Goal: Information Seeking & Learning: Learn about a topic

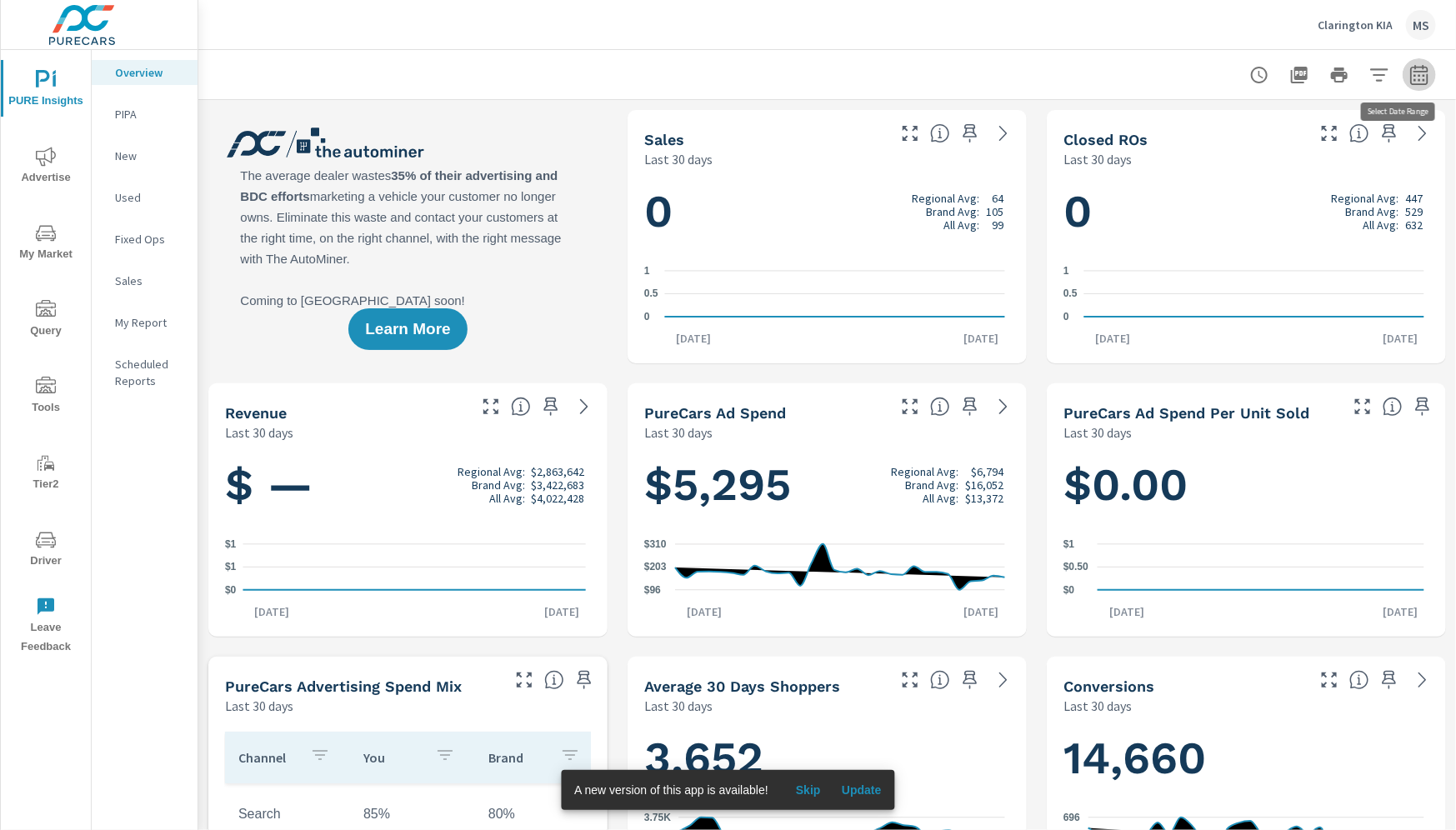
click at [1410, 73] on icon "button" at bounding box center [1420, 75] width 20 height 20
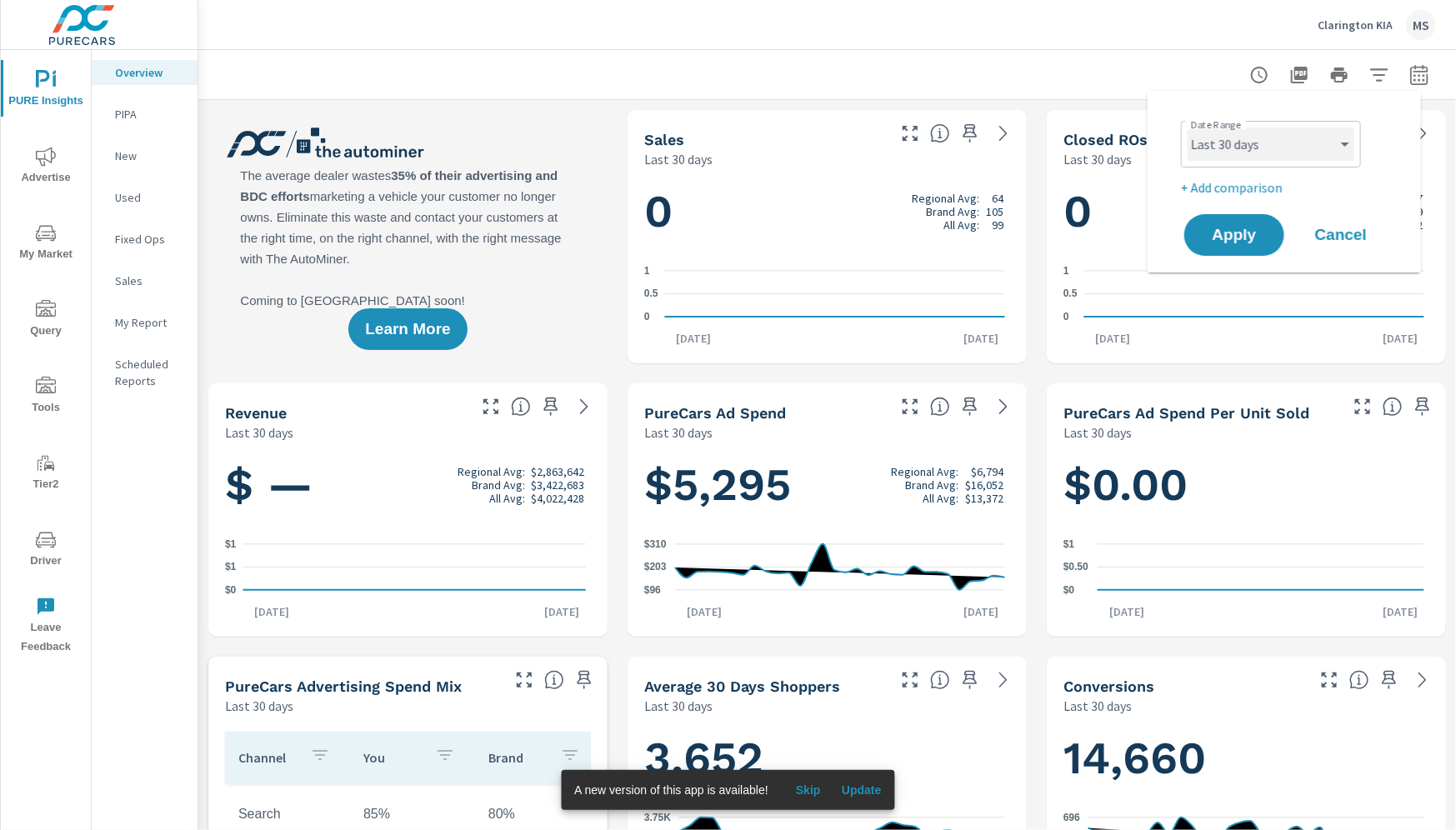
click at [1268, 150] on select "Custom Yesterday Last week Last 7 days Last 14 days Last 30 days Last 45 days L…" at bounding box center [1271, 144] width 167 height 34
click at [1188, 128] on select "Custom Yesterday Last week Last 7 days Last 14 days Last 30 days Last 45 days L…" at bounding box center [1271, 144] width 167 height 34
select select "Month to date"
click at [1230, 186] on p "+ Add comparison" at bounding box center [1287, 188] width 213 height 20
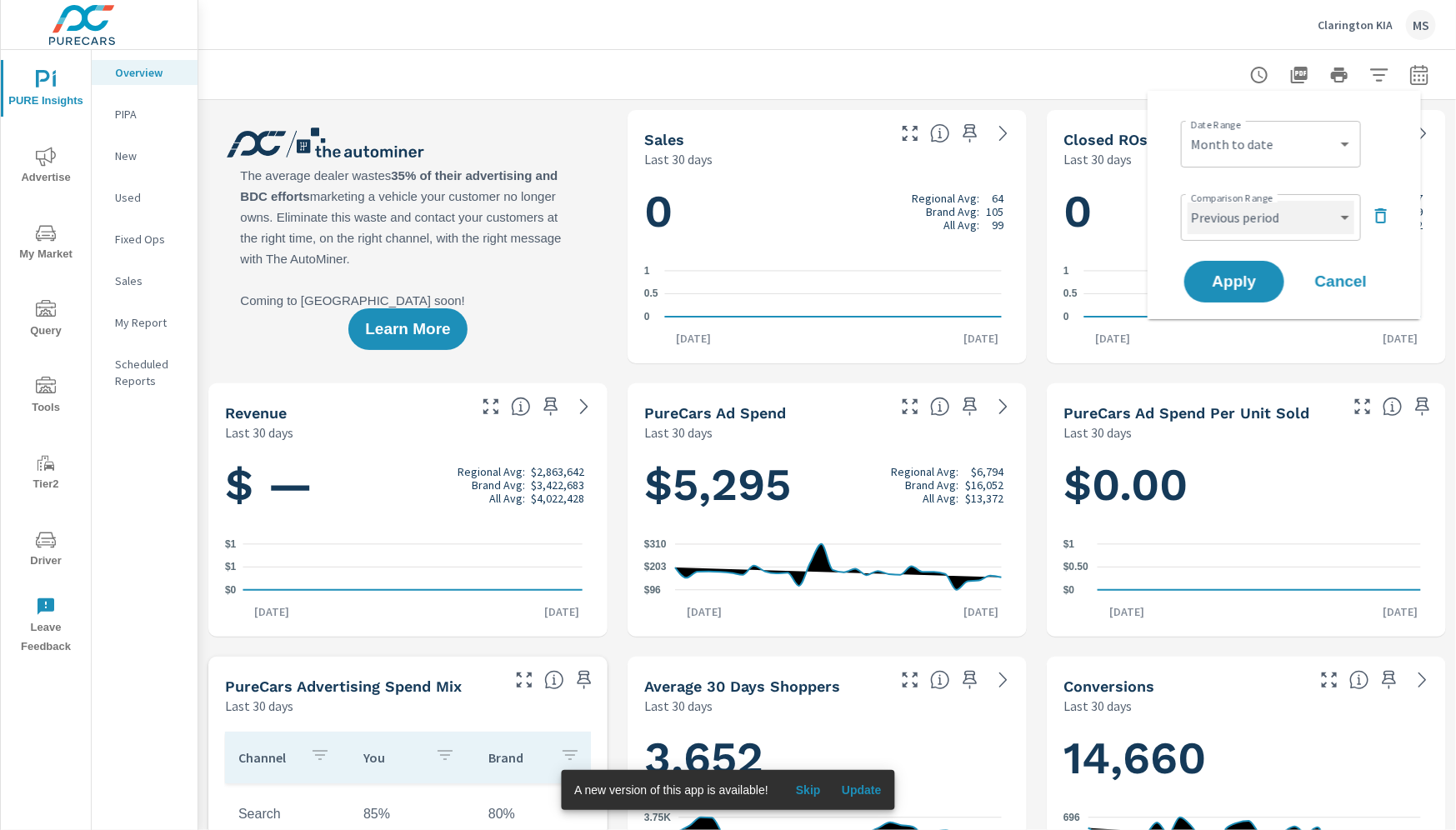
click at [1227, 212] on select "Custom Previous period Previous month Previous year" at bounding box center [1271, 217] width 167 height 34
click at [1188, 201] on select "Custom Previous period Previous month Previous year" at bounding box center [1271, 217] width 167 height 34
select select "Previous month"
click at [1215, 293] on button "Apply" at bounding box center [1235, 282] width 103 height 43
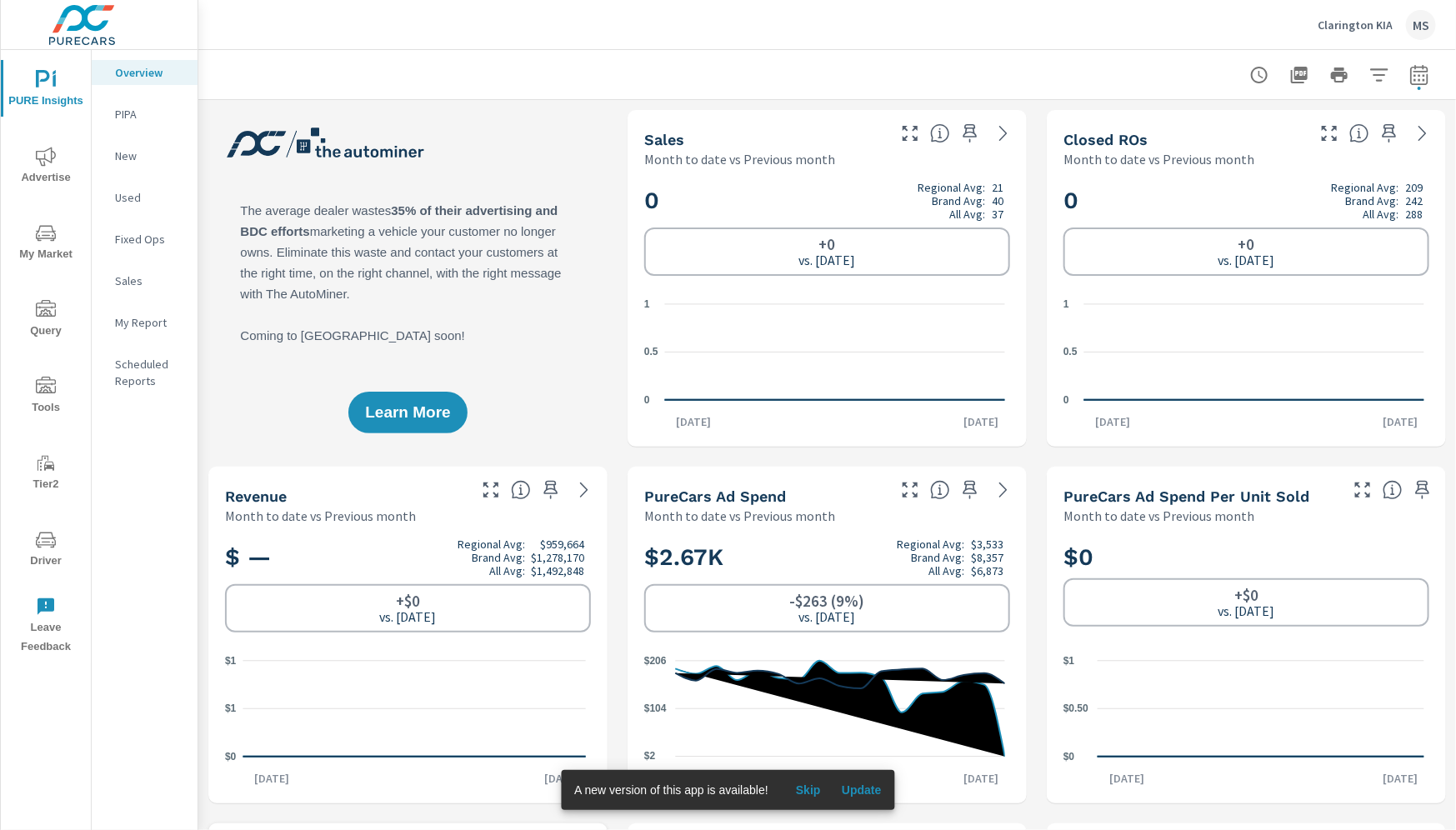
click at [45, 539] on icon "nav menu" at bounding box center [46, 540] width 20 height 20
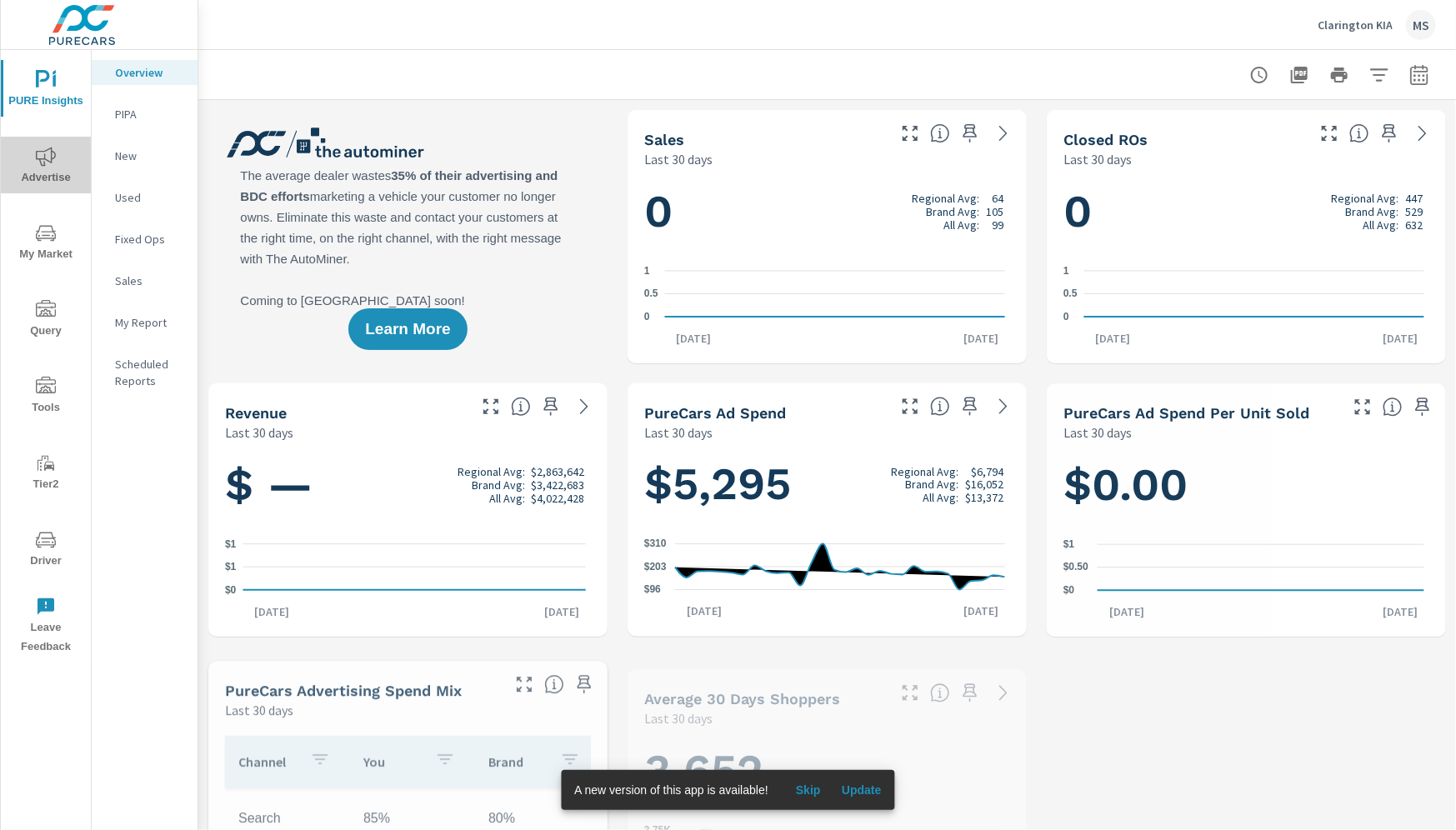
click at [64, 170] on span "Advertise" at bounding box center [45, 167] width 80 height 41
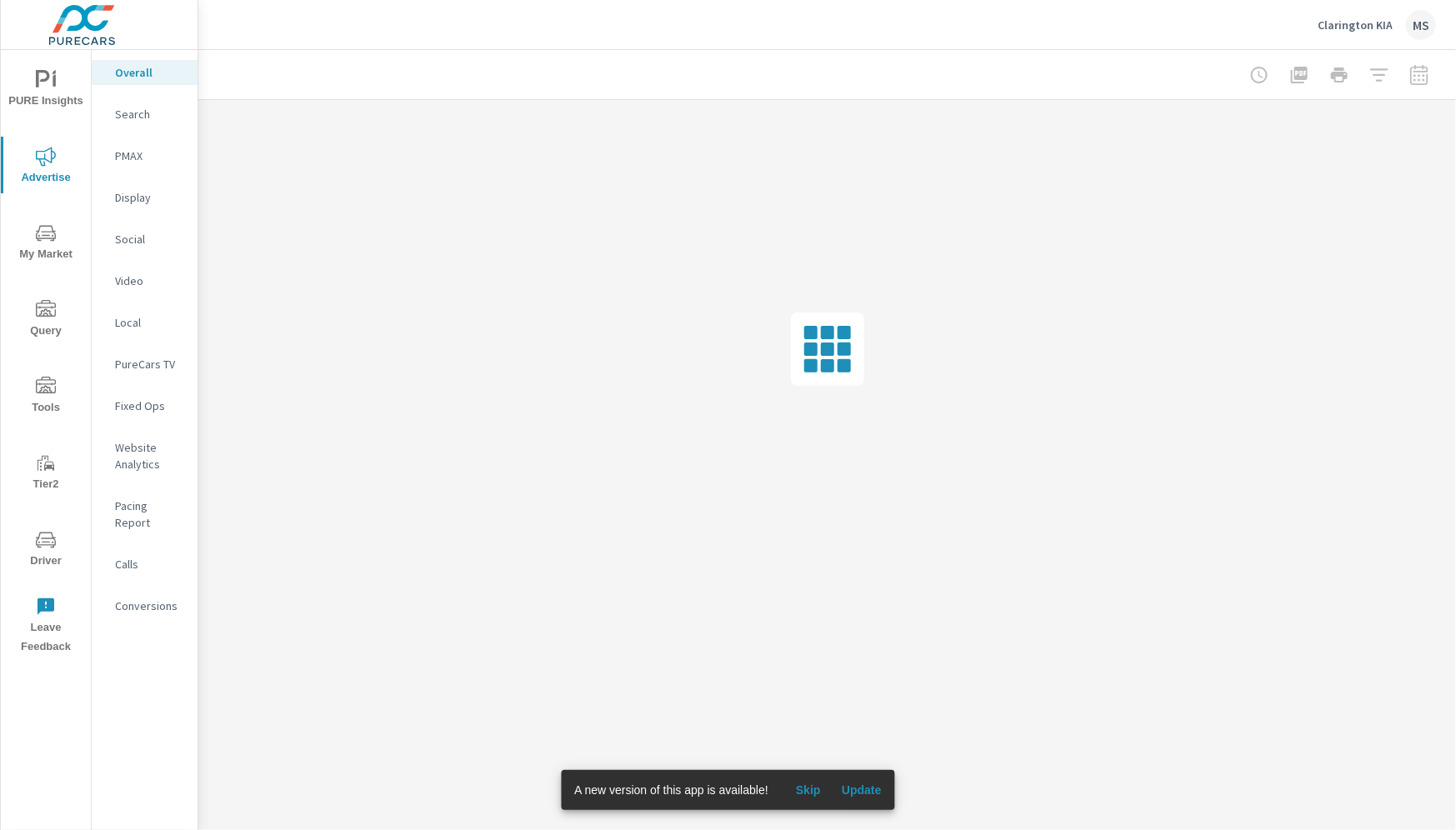
click at [159, 457] on p "Website Analytics" at bounding box center [150, 456] width 69 height 34
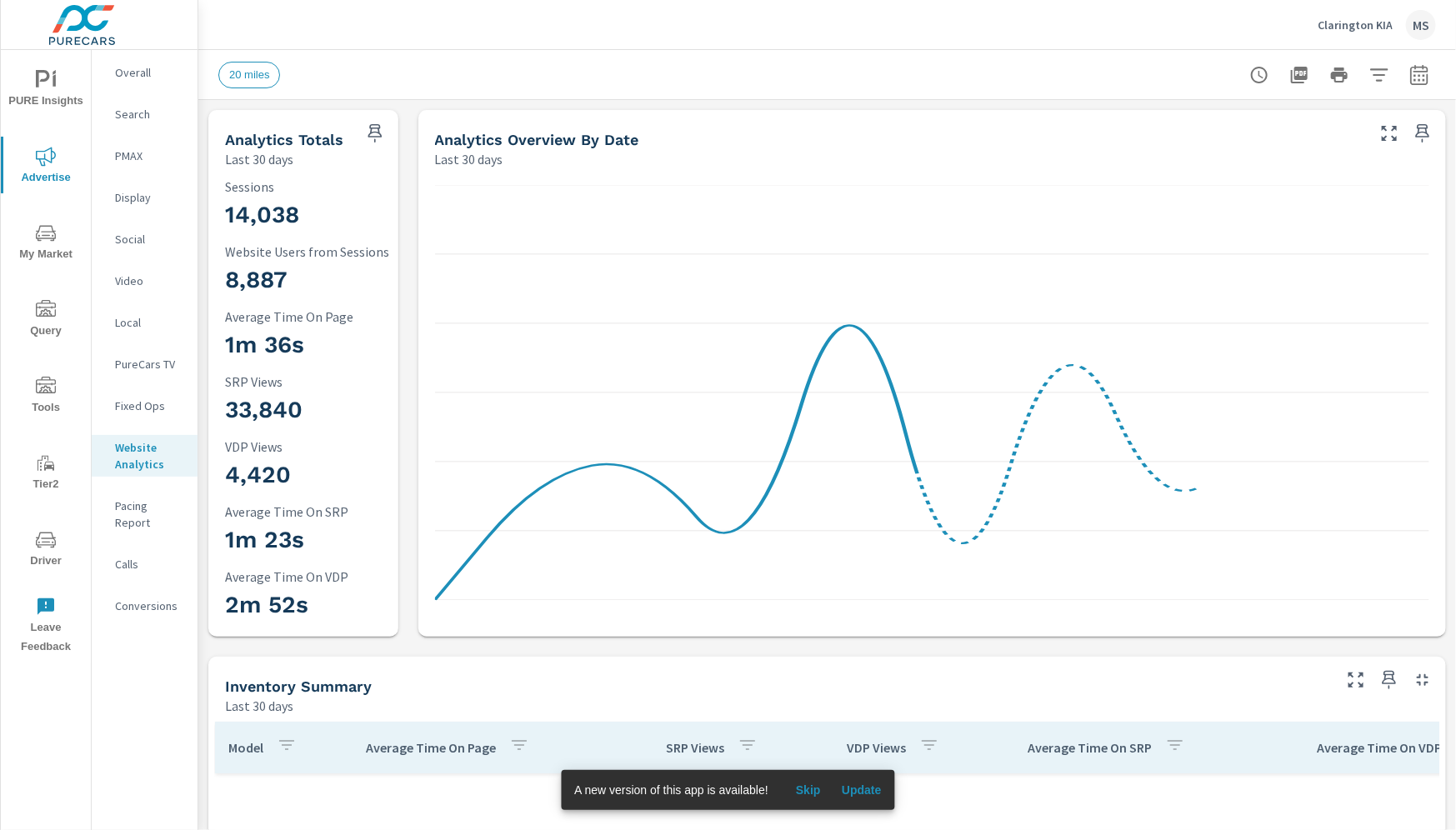
scroll to position [63, 0]
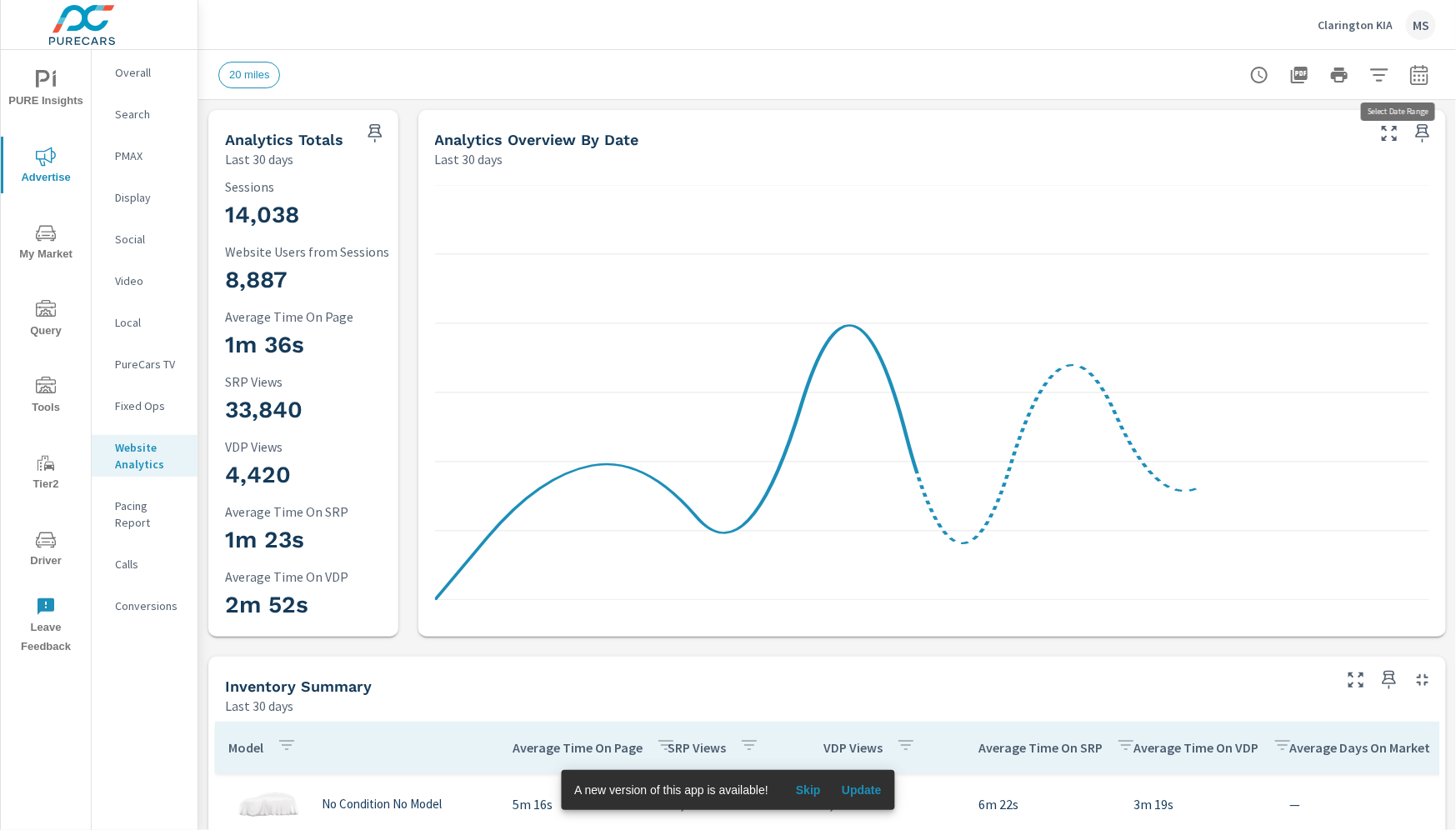
click at [1410, 73] on icon "button" at bounding box center [1420, 75] width 20 height 20
select select "Last 30 days"
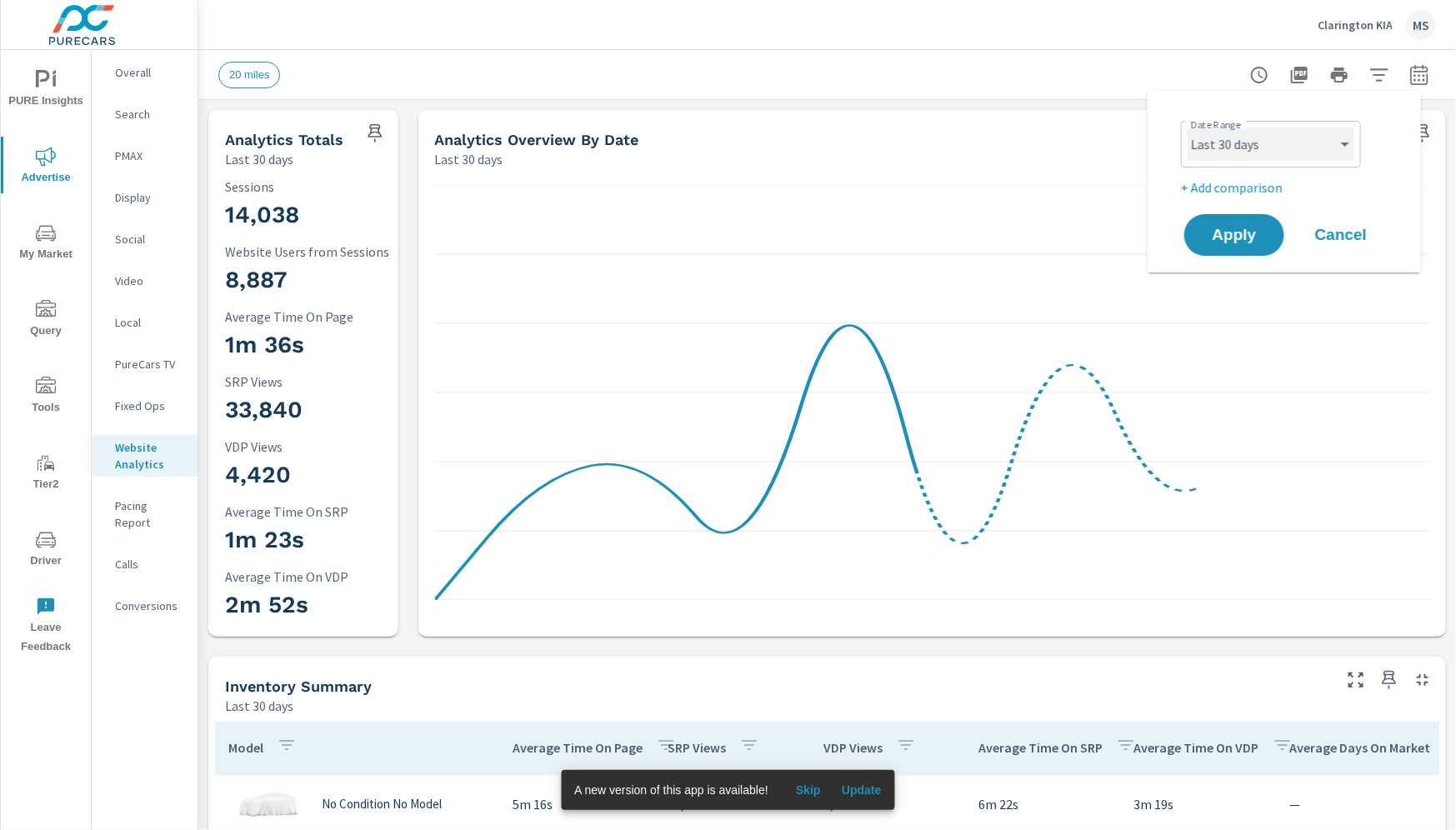
click at [1245, 144] on select "Custom Yesterday Last week Last 7 days Last 14 days Last 30 days Last 45 days L…" at bounding box center [1271, 144] width 167 height 34
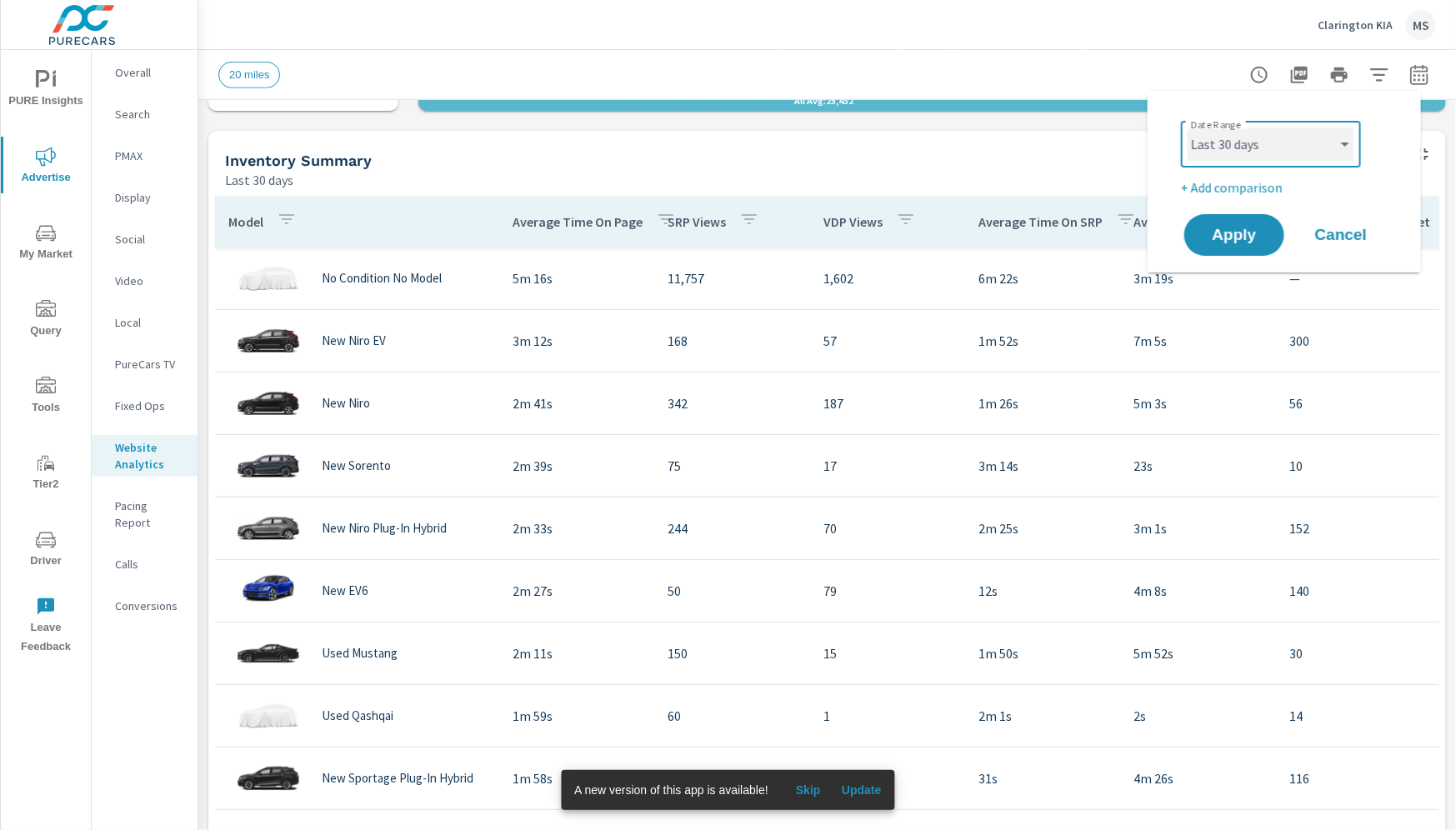
scroll to position [0, 0]
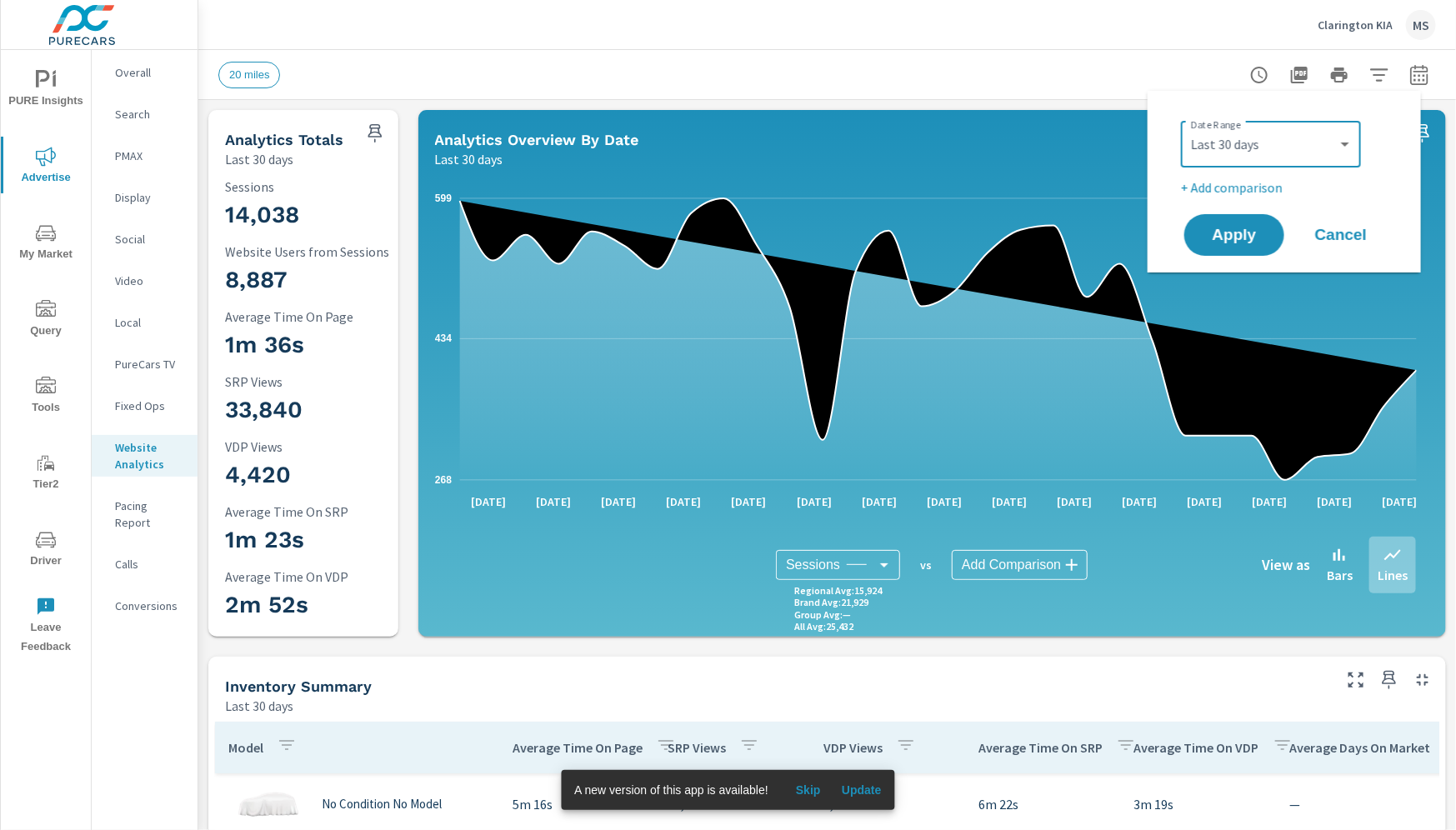
click at [1355, 230] on span "Cancel" at bounding box center [1342, 235] width 67 height 15
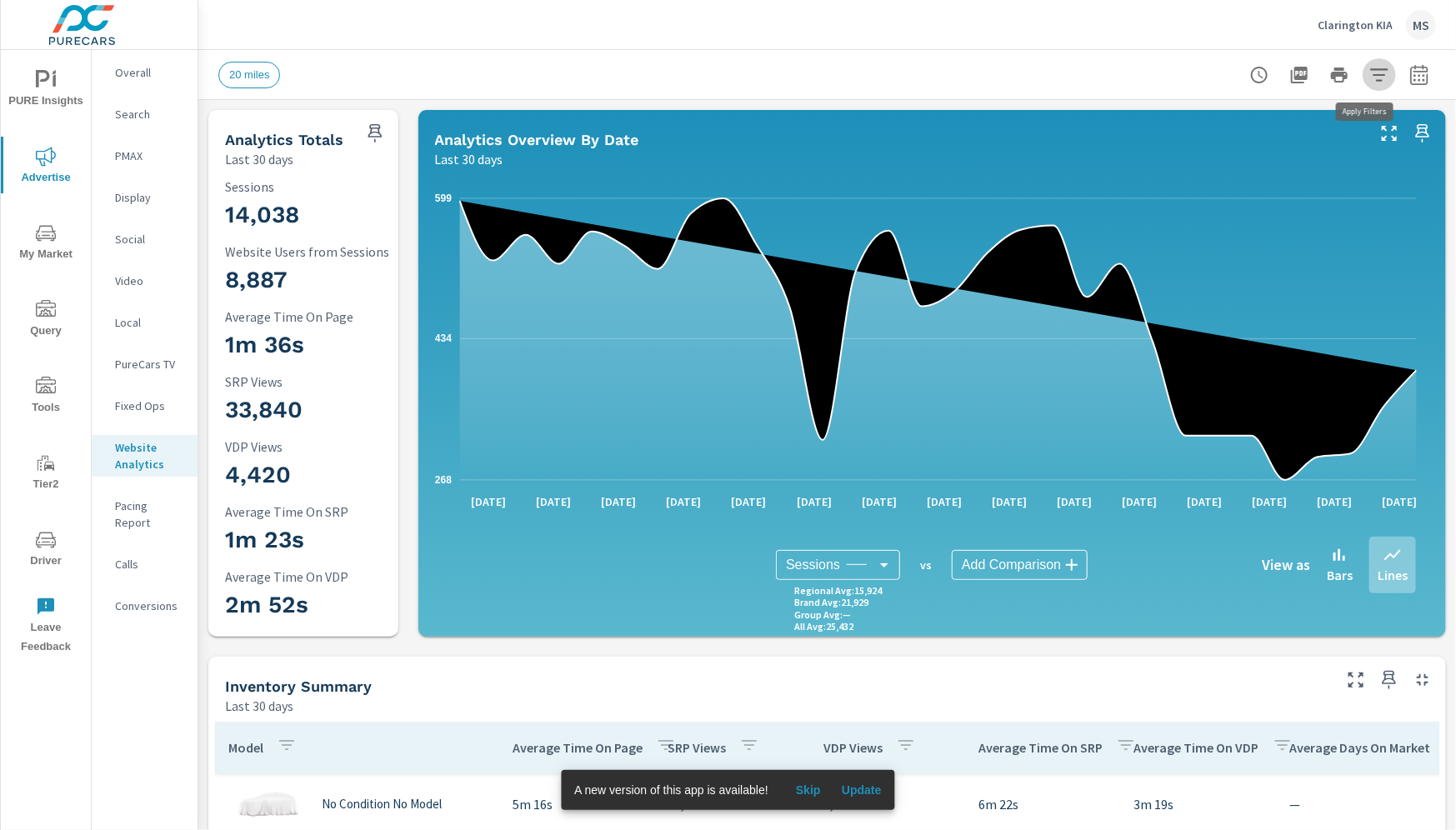
click at [1370, 75] on icon "button" at bounding box center [1380, 75] width 20 height 20
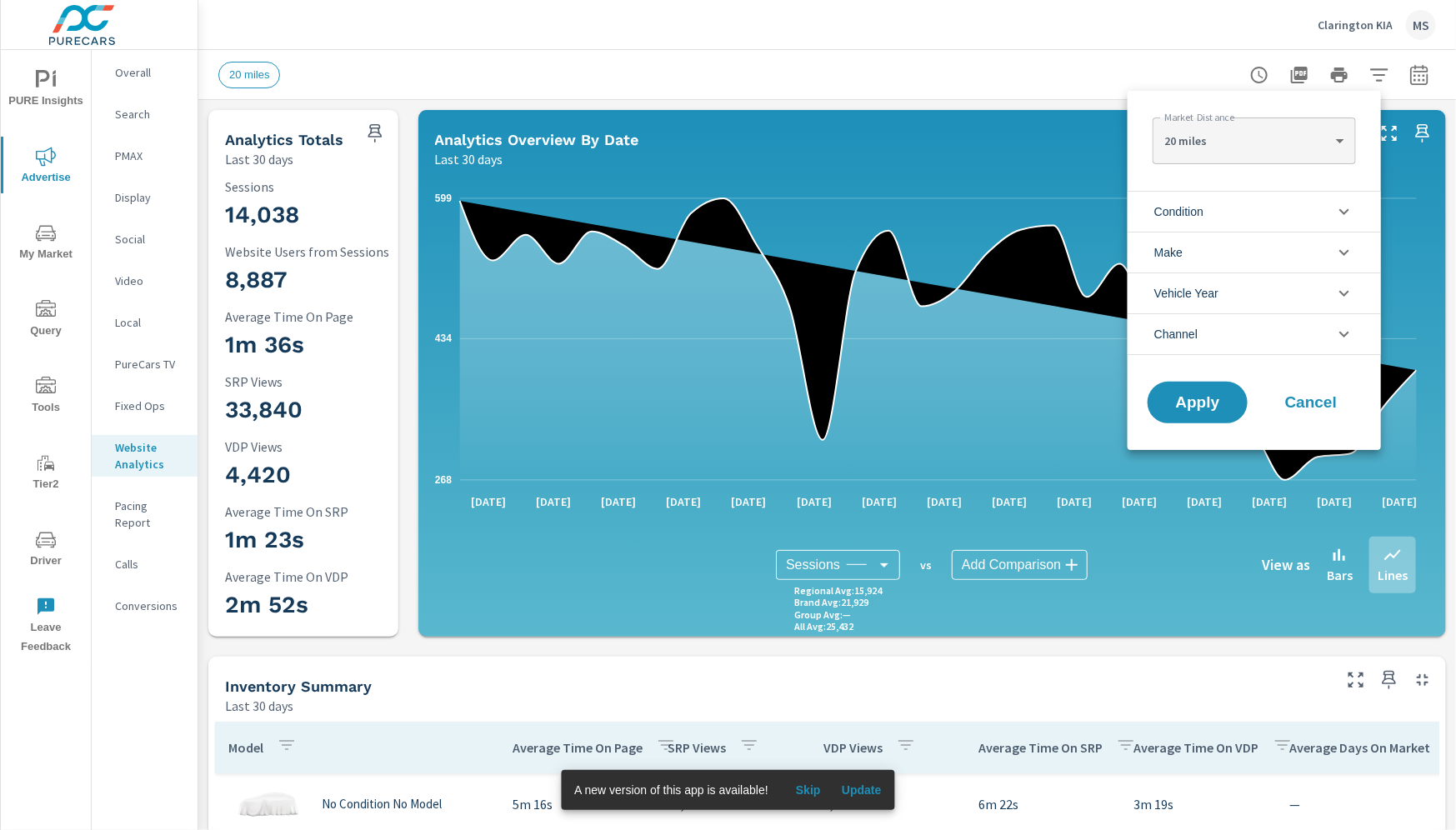
click at [1209, 331] on li "Channel" at bounding box center [1254, 334] width 253 height 42
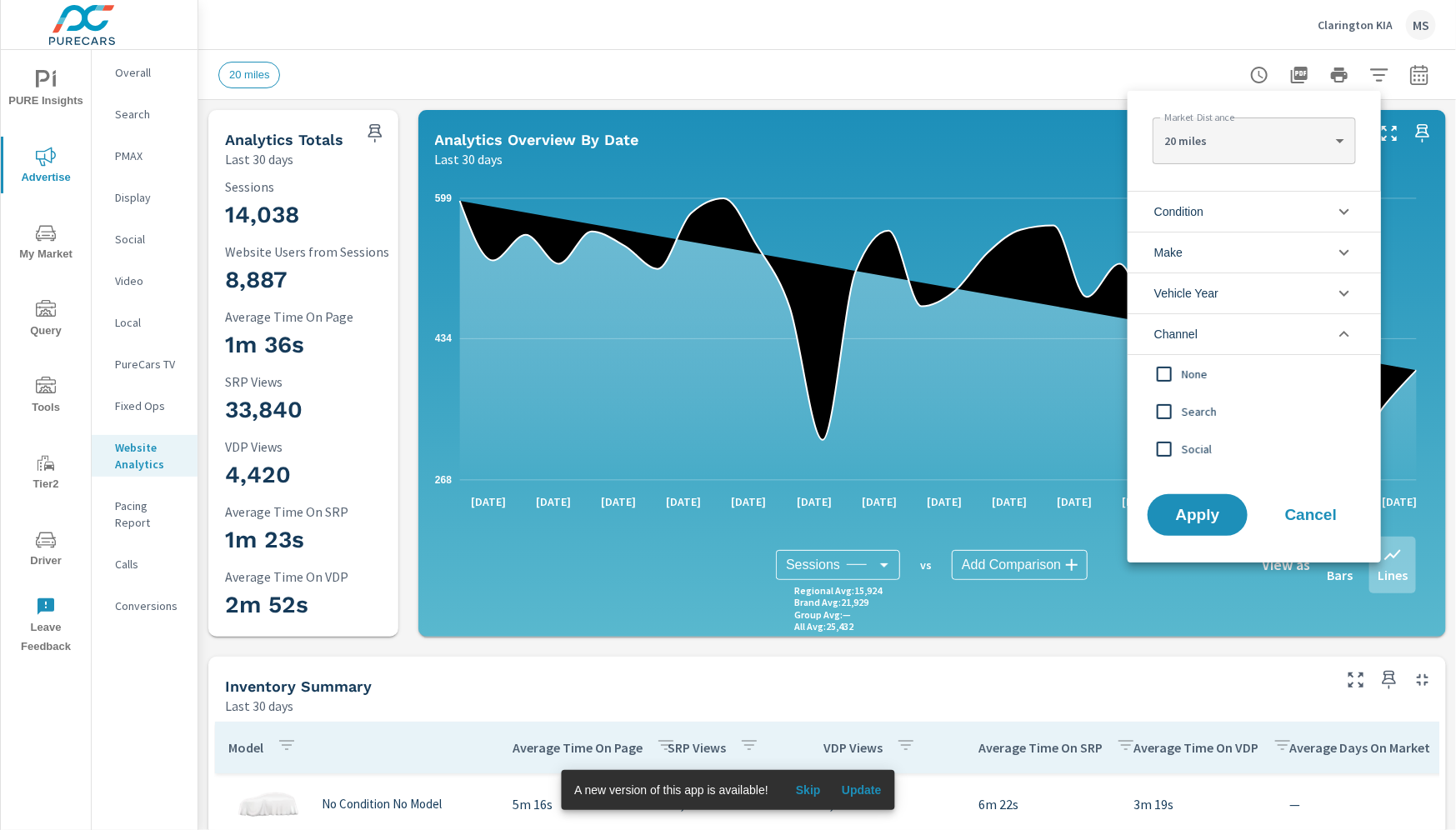
click at [1185, 409] on span "Search" at bounding box center [1273, 411] width 182 height 20
click at [1179, 448] on input "filter options" at bounding box center [1164, 449] width 35 height 35
click at [1189, 515] on span "Apply" at bounding box center [1197, 515] width 68 height 15
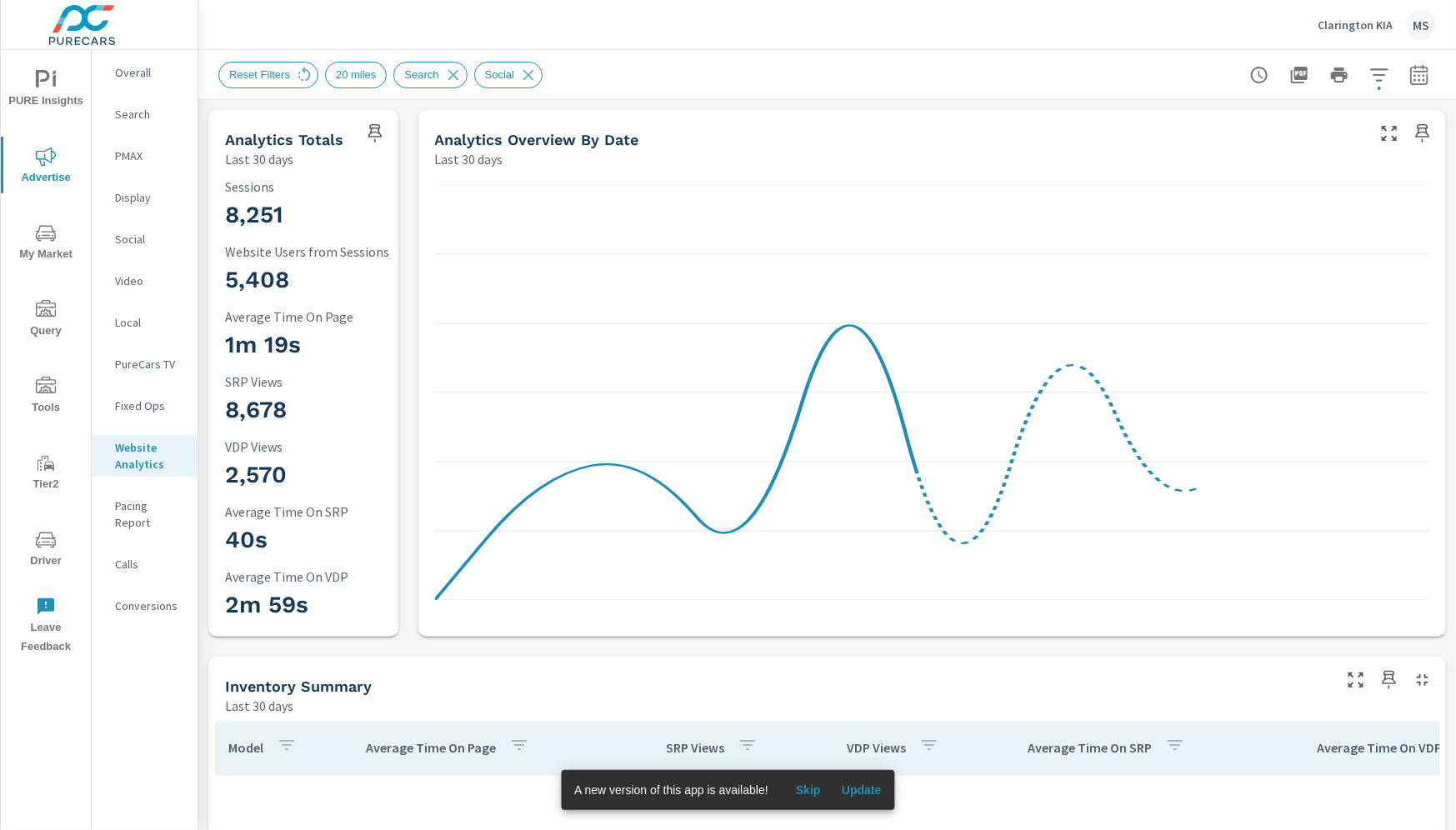
scroll to position [63, 0]
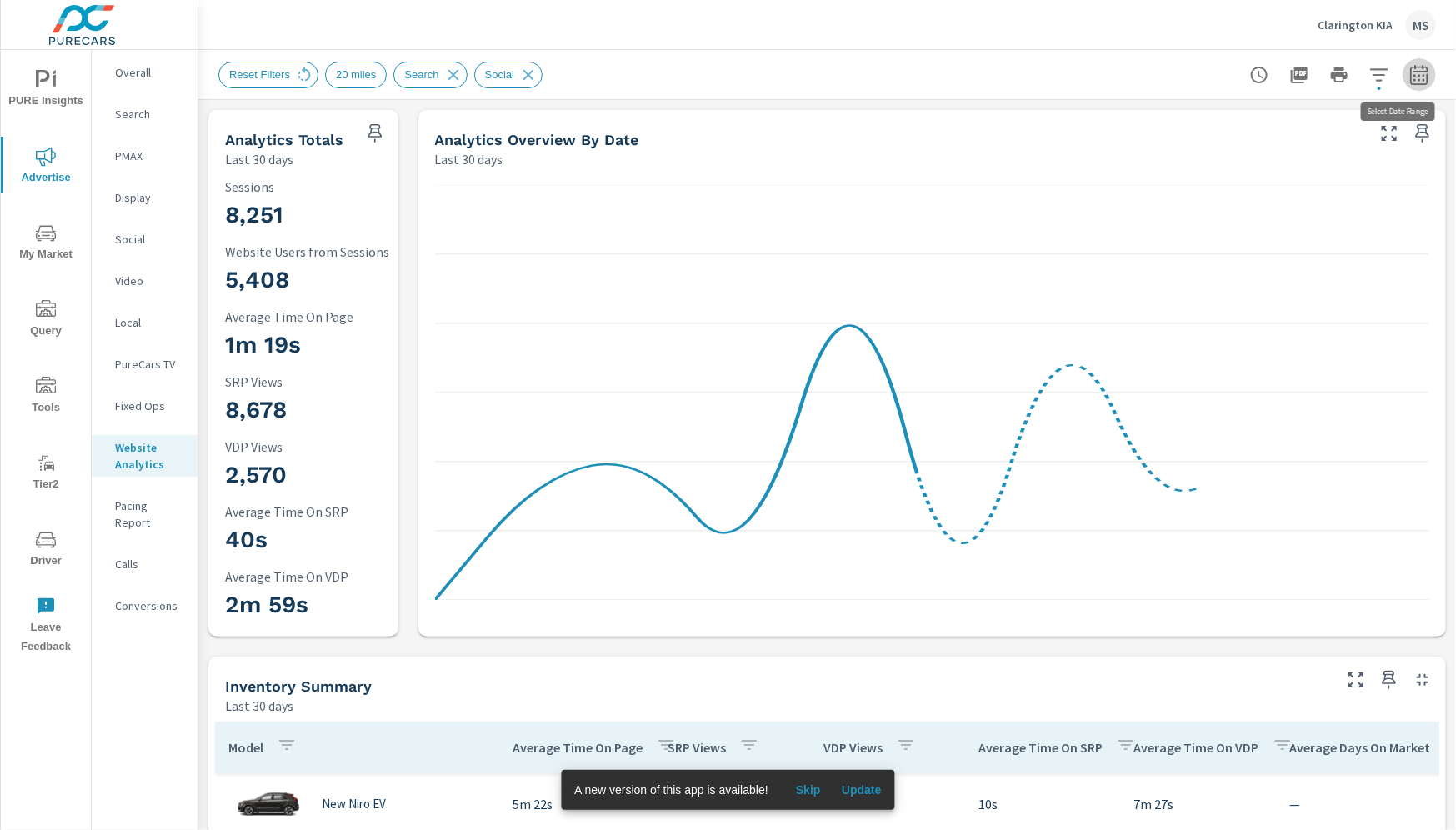
click at [1410, 69] on icon "button" at bounding box center [1420, 75] width 20 height 20
select select "Last 30 days"
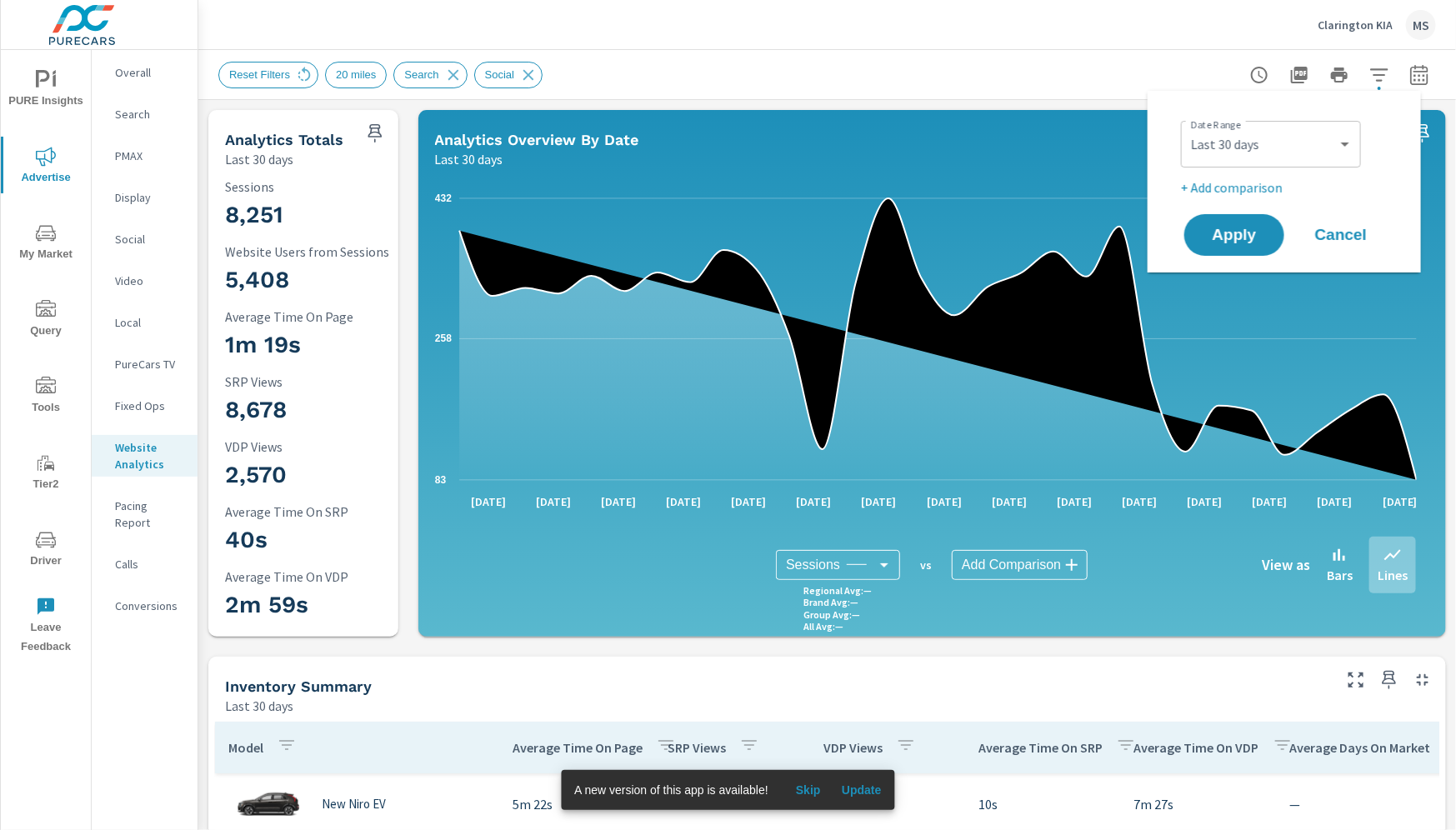
click at [1239, 191] on p "+ Add comparison" at bounding box center [1287, 188] width 213 height 20
select select "Previous period"
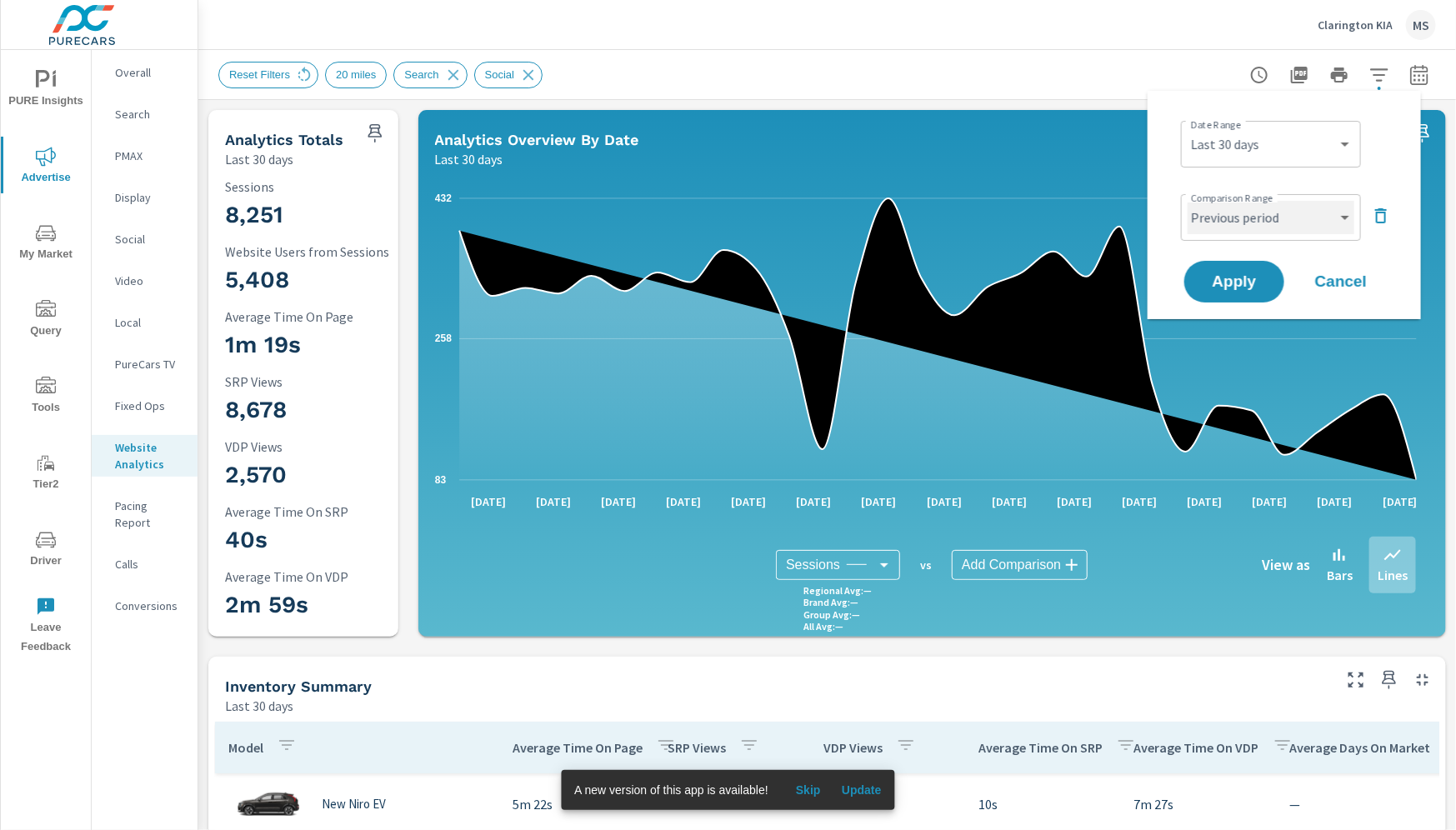
click at [1233, 221] on select "Custom Previous period Previous month Previous year" at bounding box center [1271, 217] width 167 height 34
click at [1237, 152] on select "Custom Yesterday Last week Last 7 days Last 14 days Last 30 days Last 45 days L…" at bounding box center [1271, 144] width 167 height 34
click at [1188, 128] on select "Custom Yesterday Last week Last 7 days Last 14 days Last 30 days Last 45 days L…" at bounding box center [1271, 144] width 167 height 34
select select "Last month"
click at [1222, 232] on select "Custom Previous period Previous month Previous year" at bounding box center [1271, 217] width 167 height 34
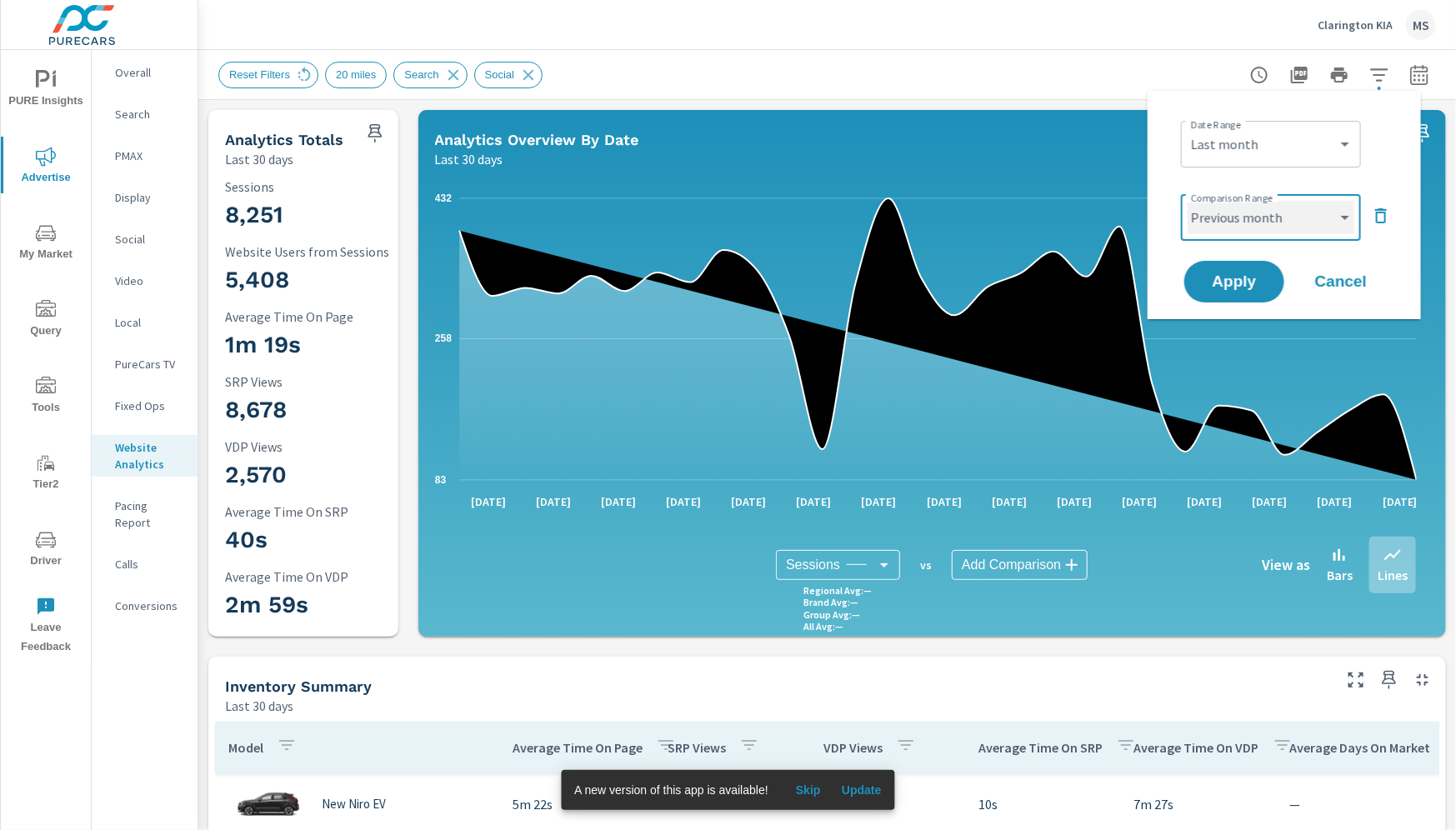
click at [1188, 201] on select "Custom Previous period Previous month Previous year" at bounding box center [1271, 217] width 167 height 34
select select "Previous month"
click at [1221, 286] on span "Apply" at bounding box center [1234, 281] width 68 height 15
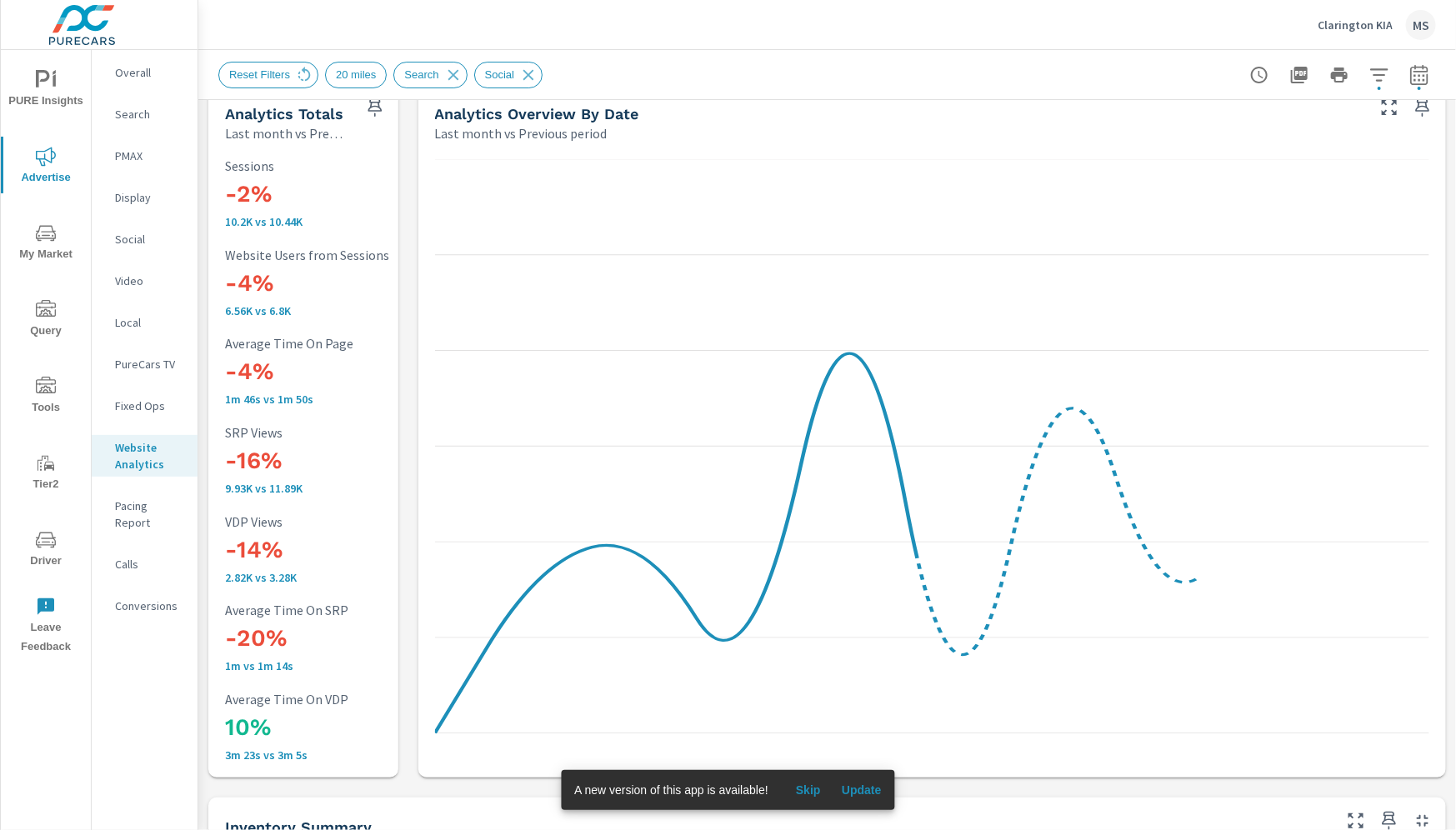
scroll to position [63, 0]
click at [139, 157] on p "PMAX" at bounding box center [150, 156] width 69 height 16
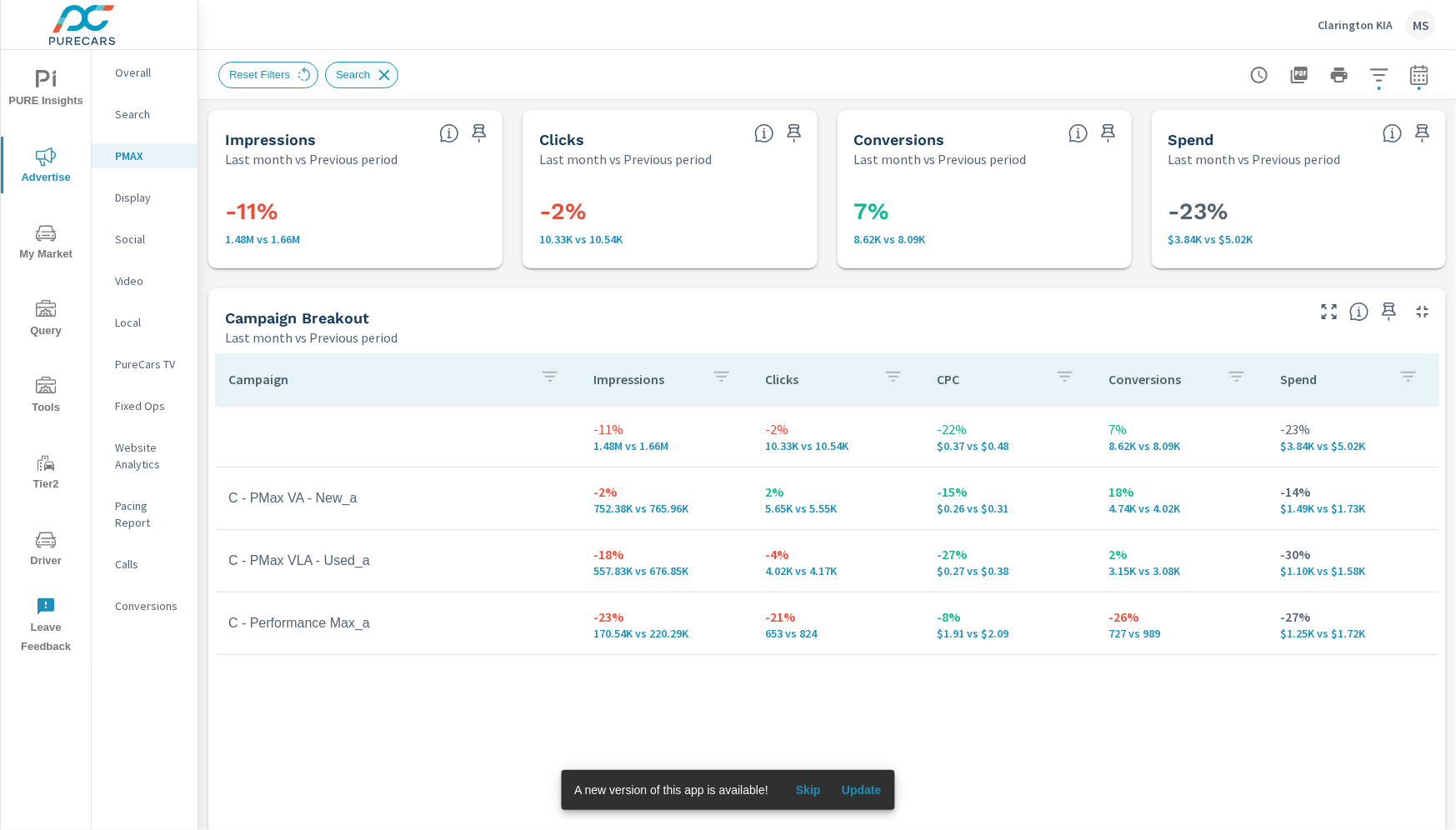
click at [380, 72] on icon at bounding box center [384, 75] width 18 height 18
click at [137, 440] on p "Website Analytics" at bounding box center [150, 456] width 69 height 34
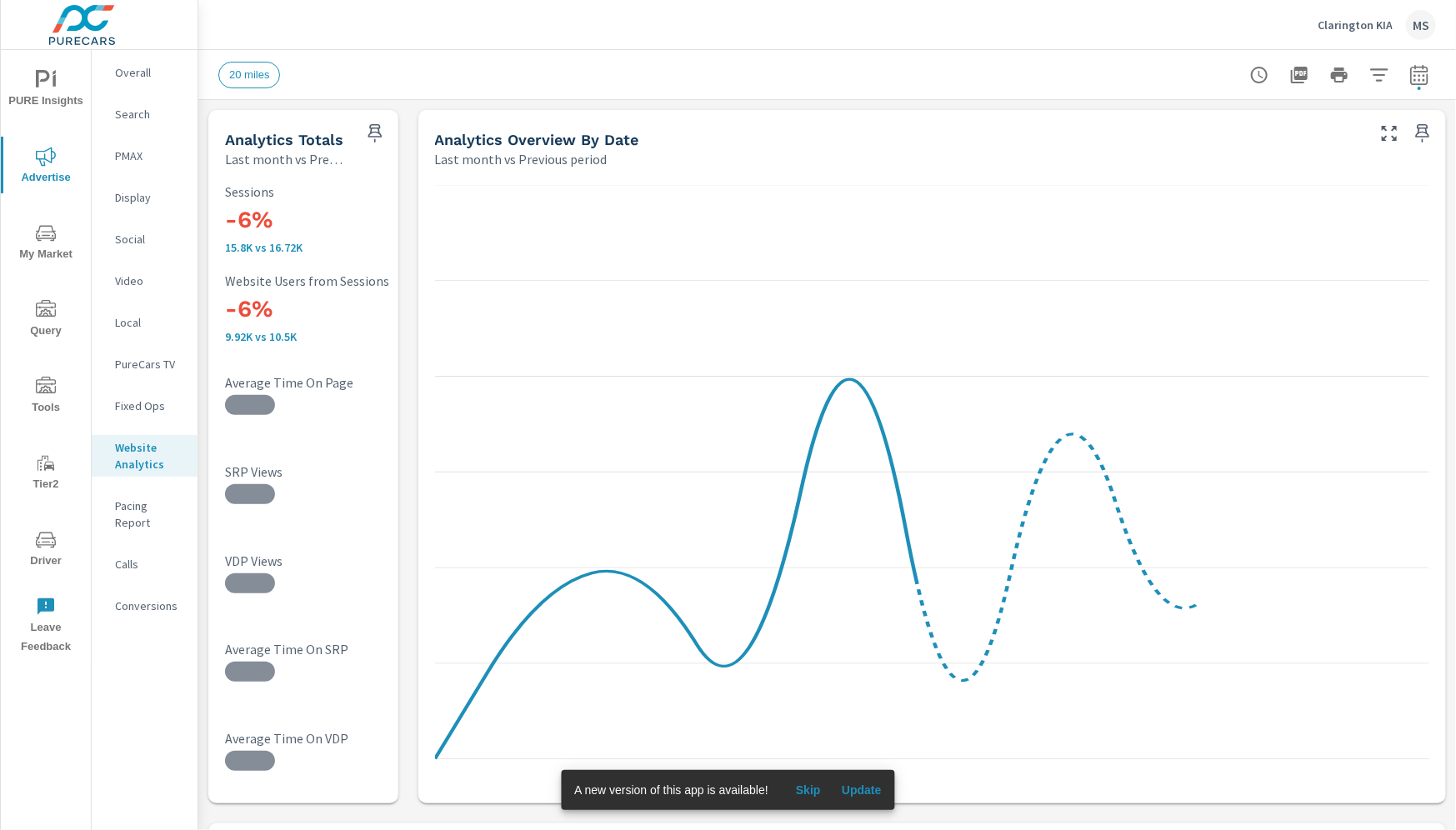
click at [141, 71] on p "Overall" at bounding box center [150, 72] width 69 height 16
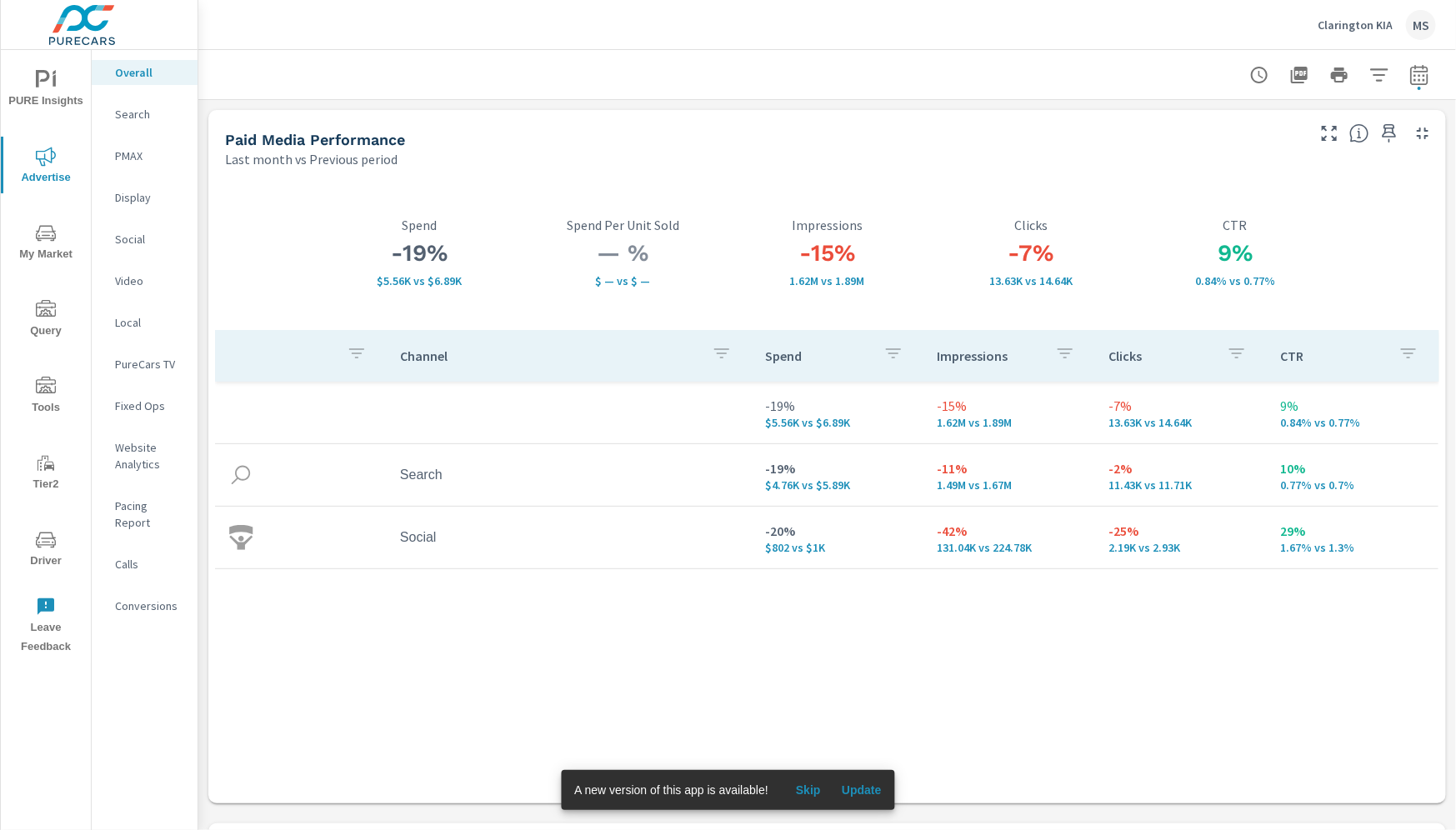
click at [144, 437] on div "Website Analytics" at bounding box center [144, 456] width 106 height 42
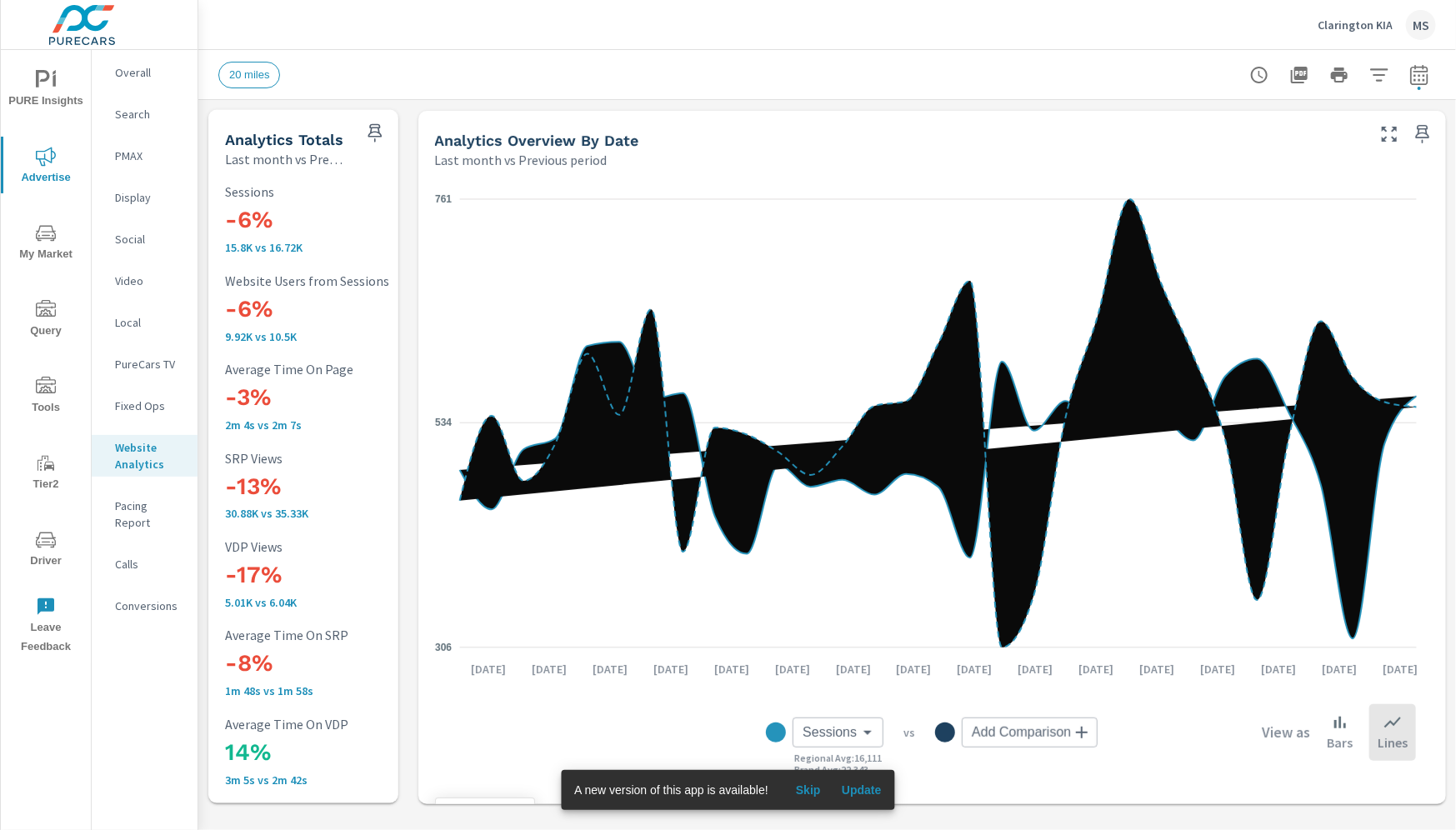
scroll to position [63, 0]
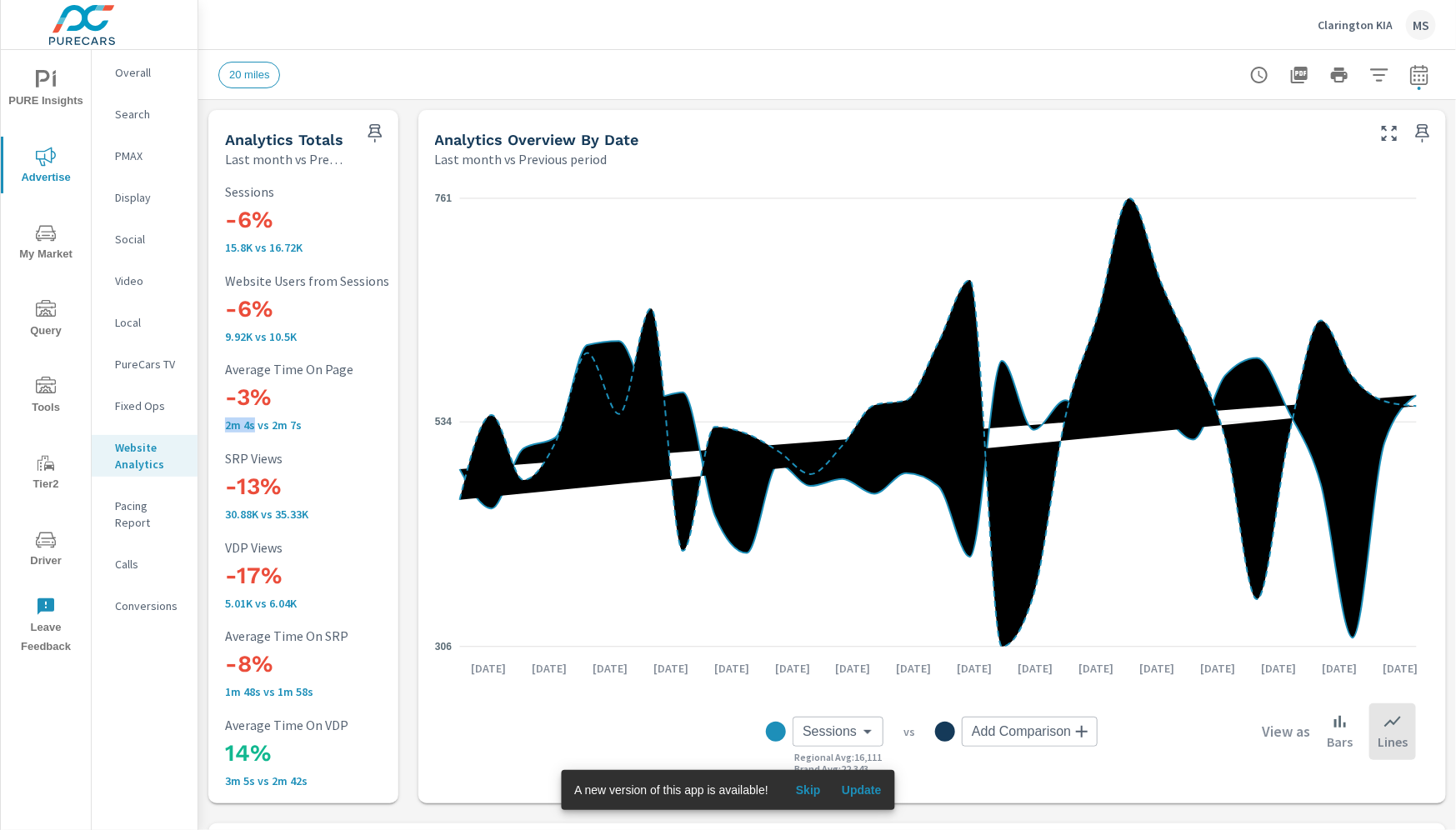
drag, startPoint x: 253, startPoint y: 429, endPoint x: 220, endPoint y: 427, distance: 33.1
click at [220, 427] on div "-6% 15.8K vs 16.72K Sessions -6% 9.92K vs 10.5K Website Users from Sessions -3%…" at bounding box center [303, 486] width 177 height 622
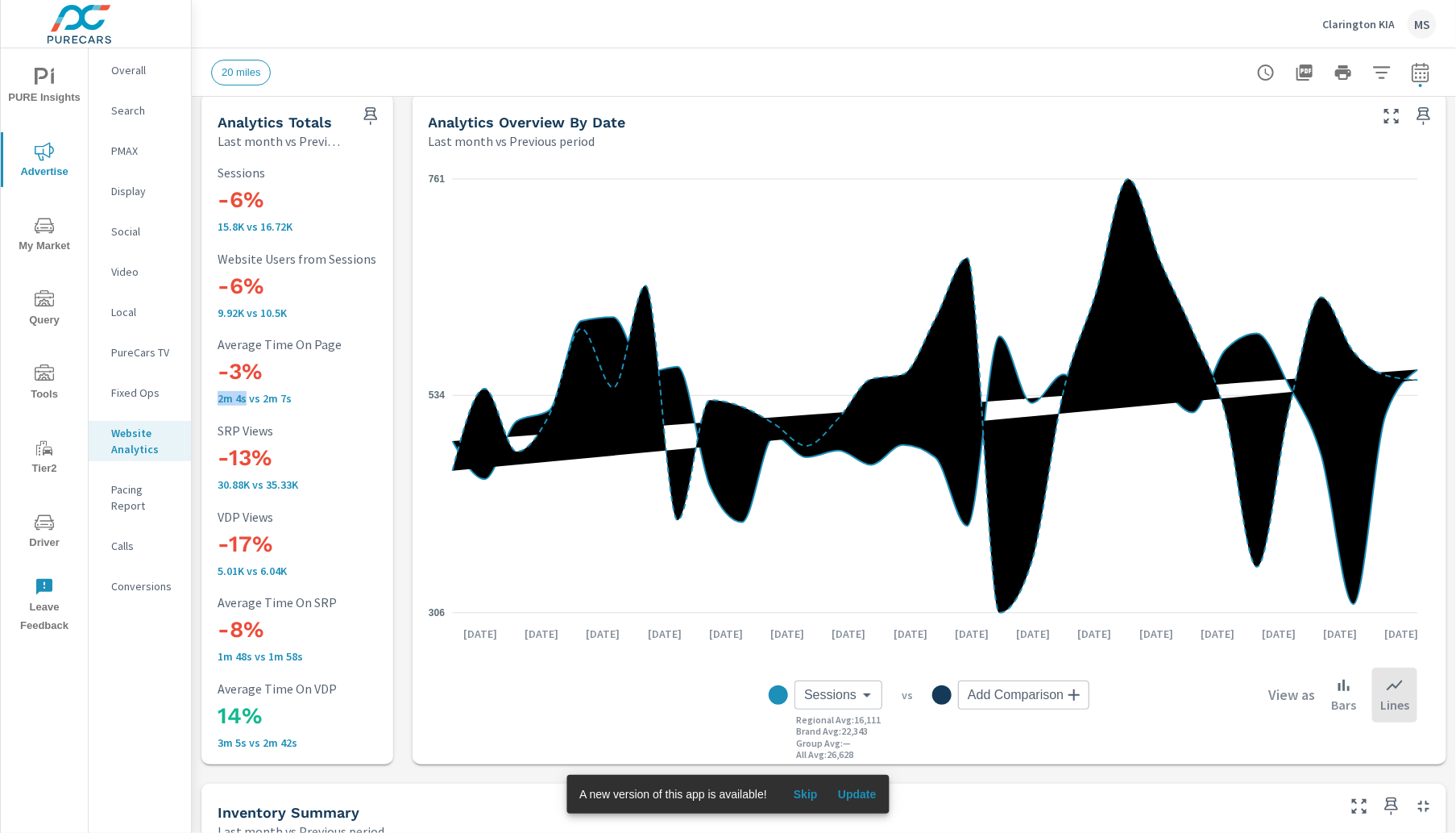
click at [128, 152] on p "PMAX" at bounding box center [145, 151] width 67 height 16
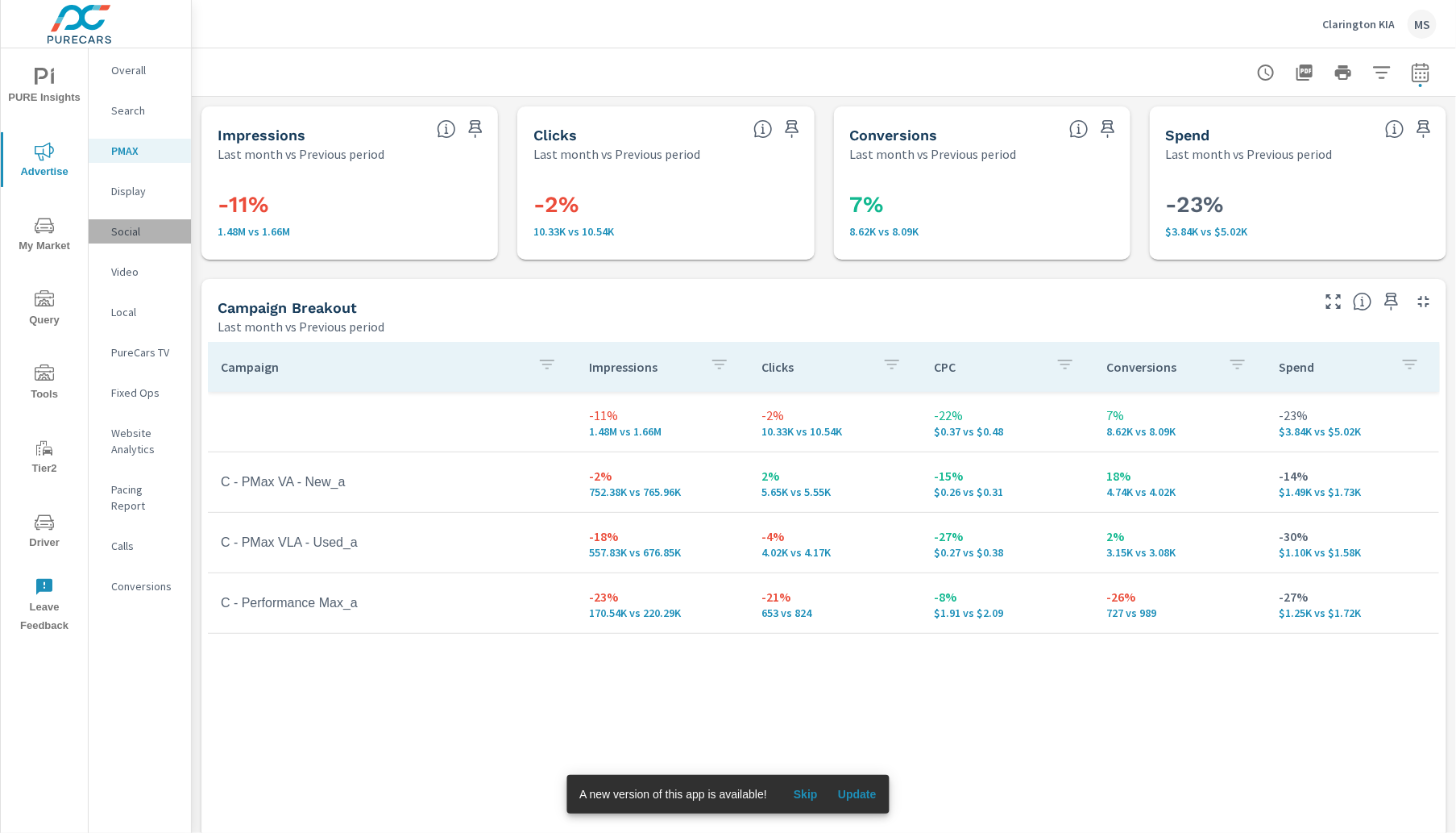
click at [125, 229] on p "Social" at bounding box center [145, 231] width 67 height 16
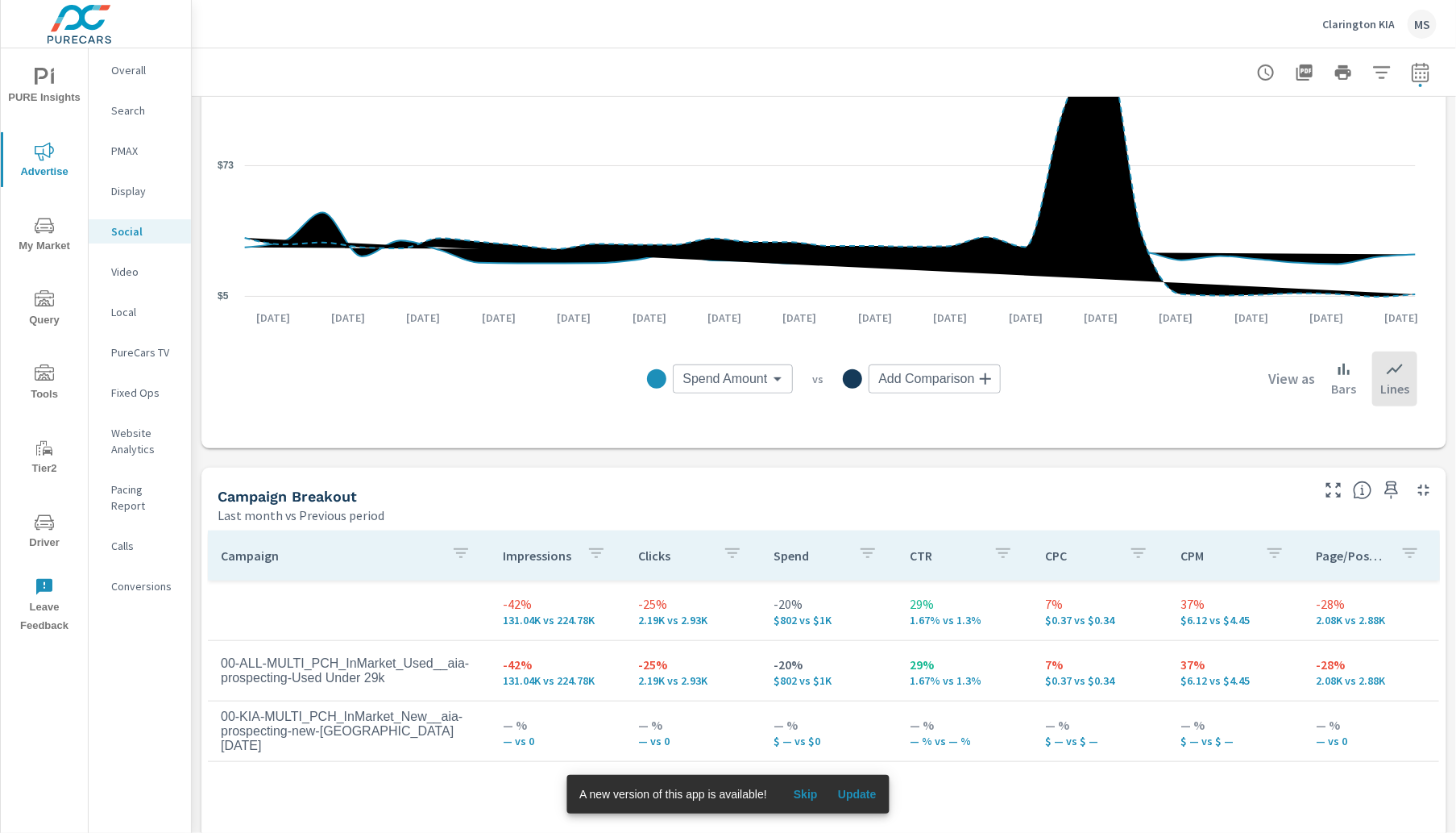
scroll to position [433, 0]
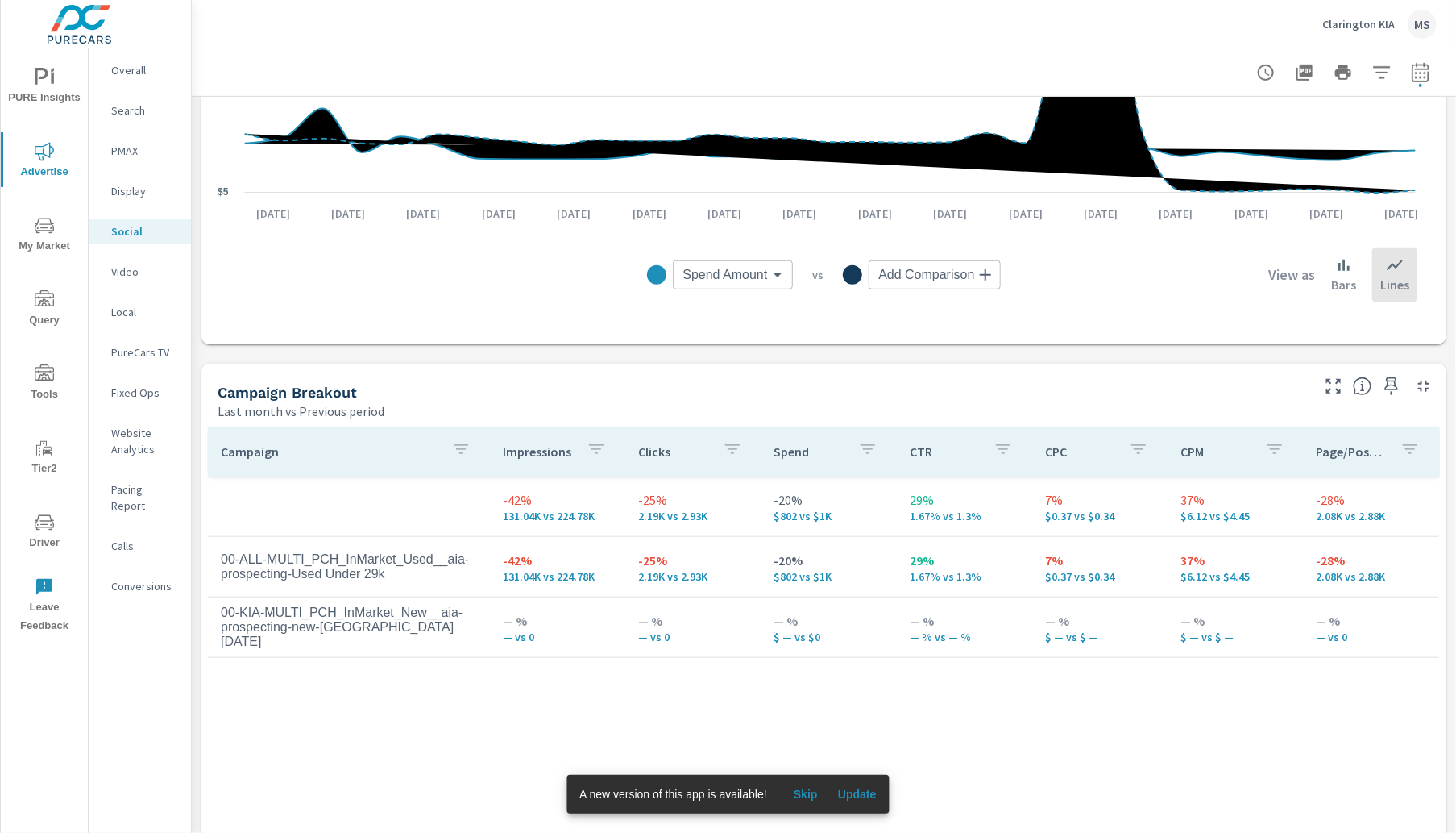
click at [1407, 73] on icon "button" at bounding box center [1420, 75] width 11 height 6
select select "Last month"
select select "Previous period"
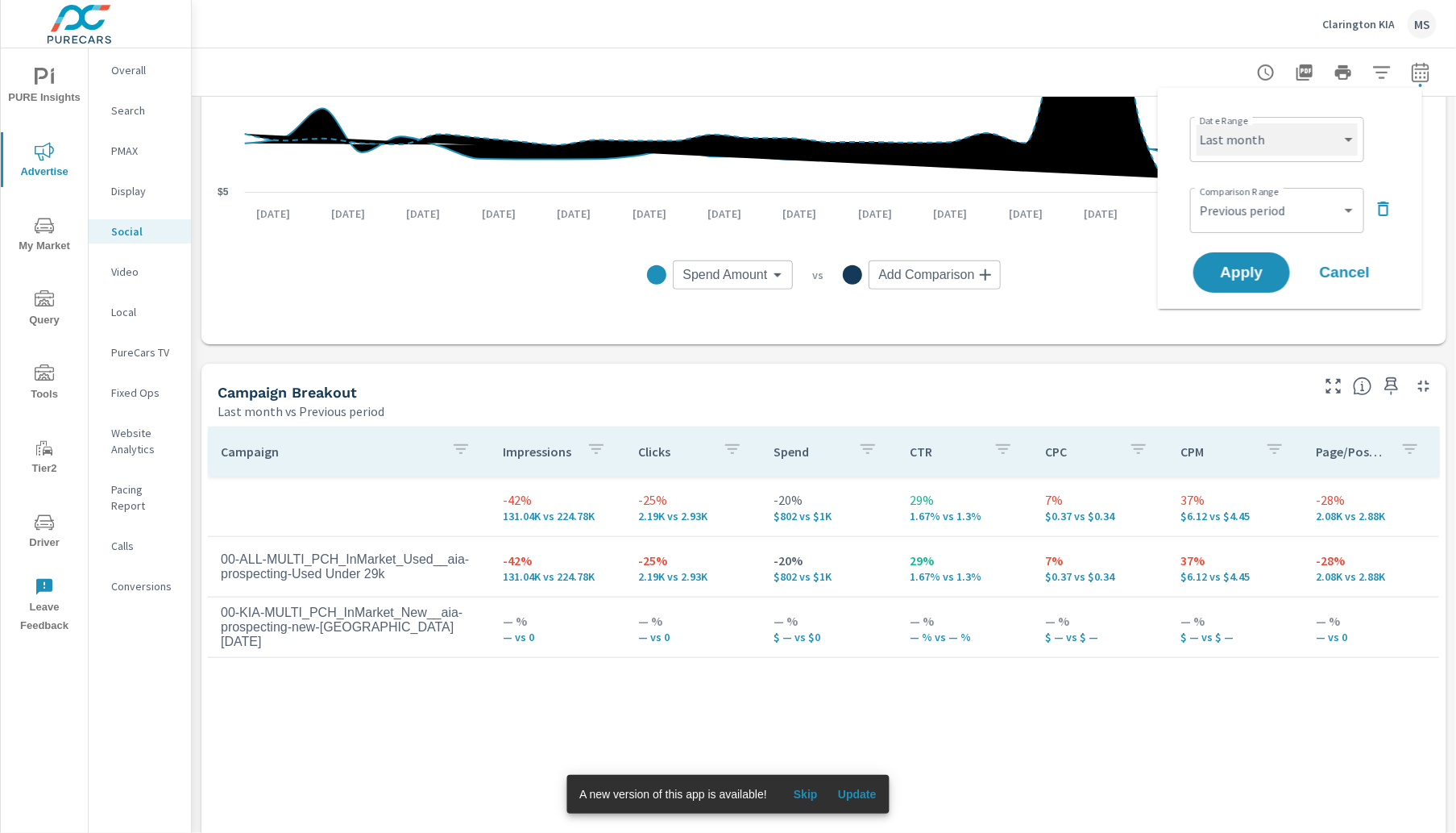
click at [1263, 137] on select "Custom Yesterday Last week Last 7 days Last 14 days Last 30 days Last 45 days L…" at bounding box center [1277, 139] width 161 height 32
click at [1197, 124] on select "Custom Yesterday Last week Last 7 days Last 14 days Last 30 days Last 45 days L…" at bounding box center [1277, 139] width 161 height 32
select select "Last 3 months"
click at [1251, 268] on span "Apply" at bounding box center [1241, 272] width 66 height 15
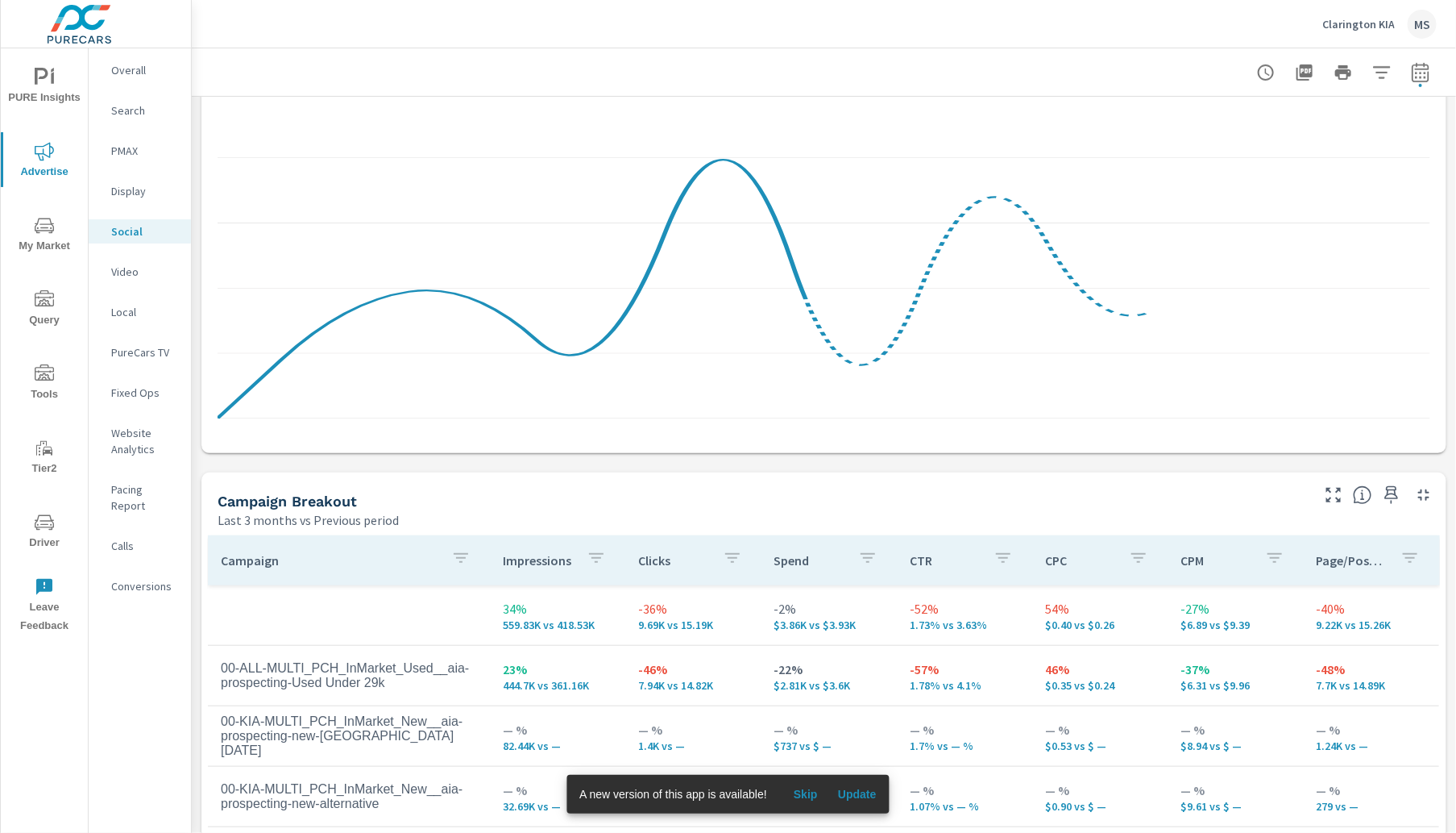
scroll to position [553, 0]
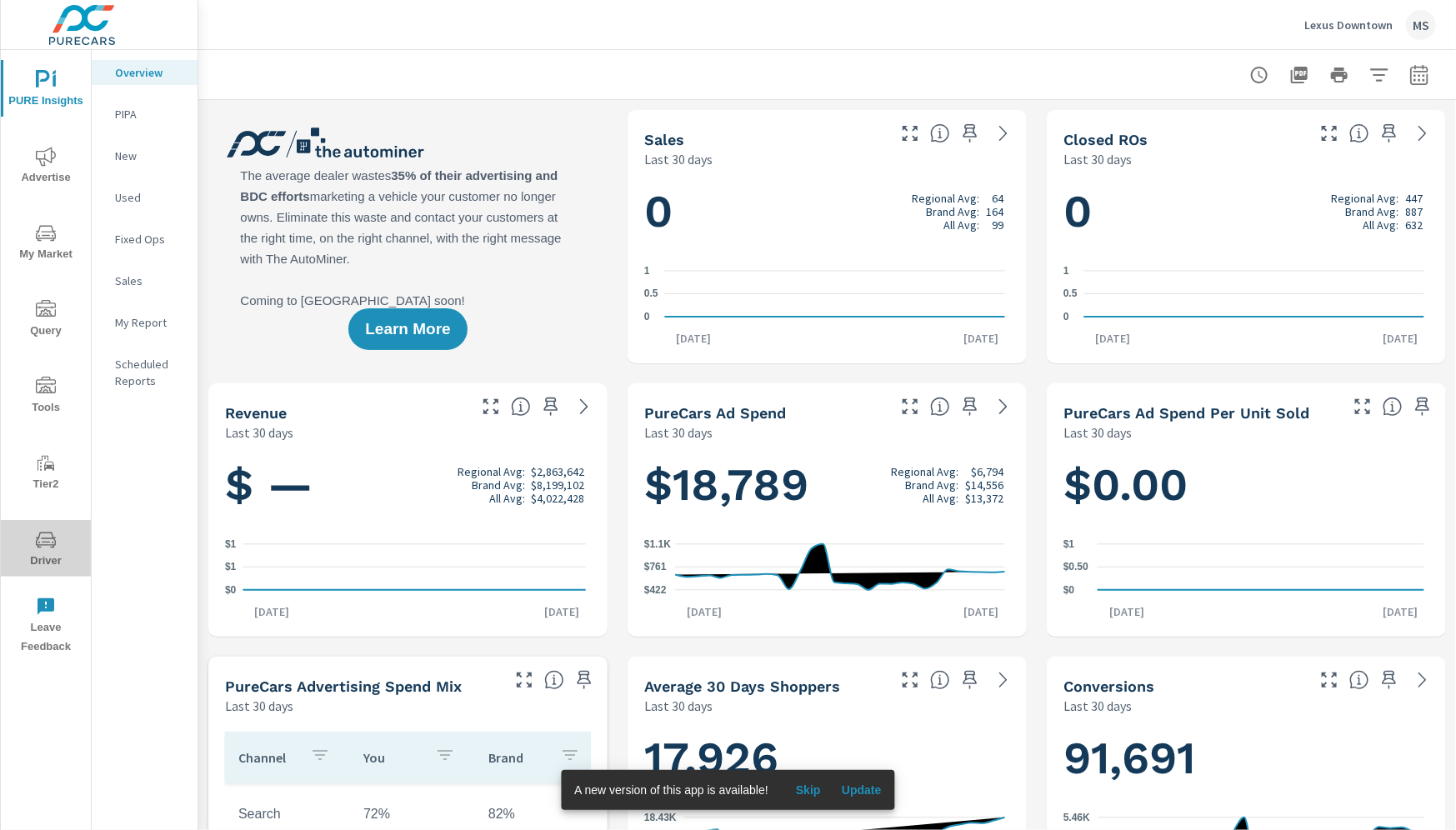
click at [57, 545] on span "Driver" at bounding box center [45, 550] width 80 height 41
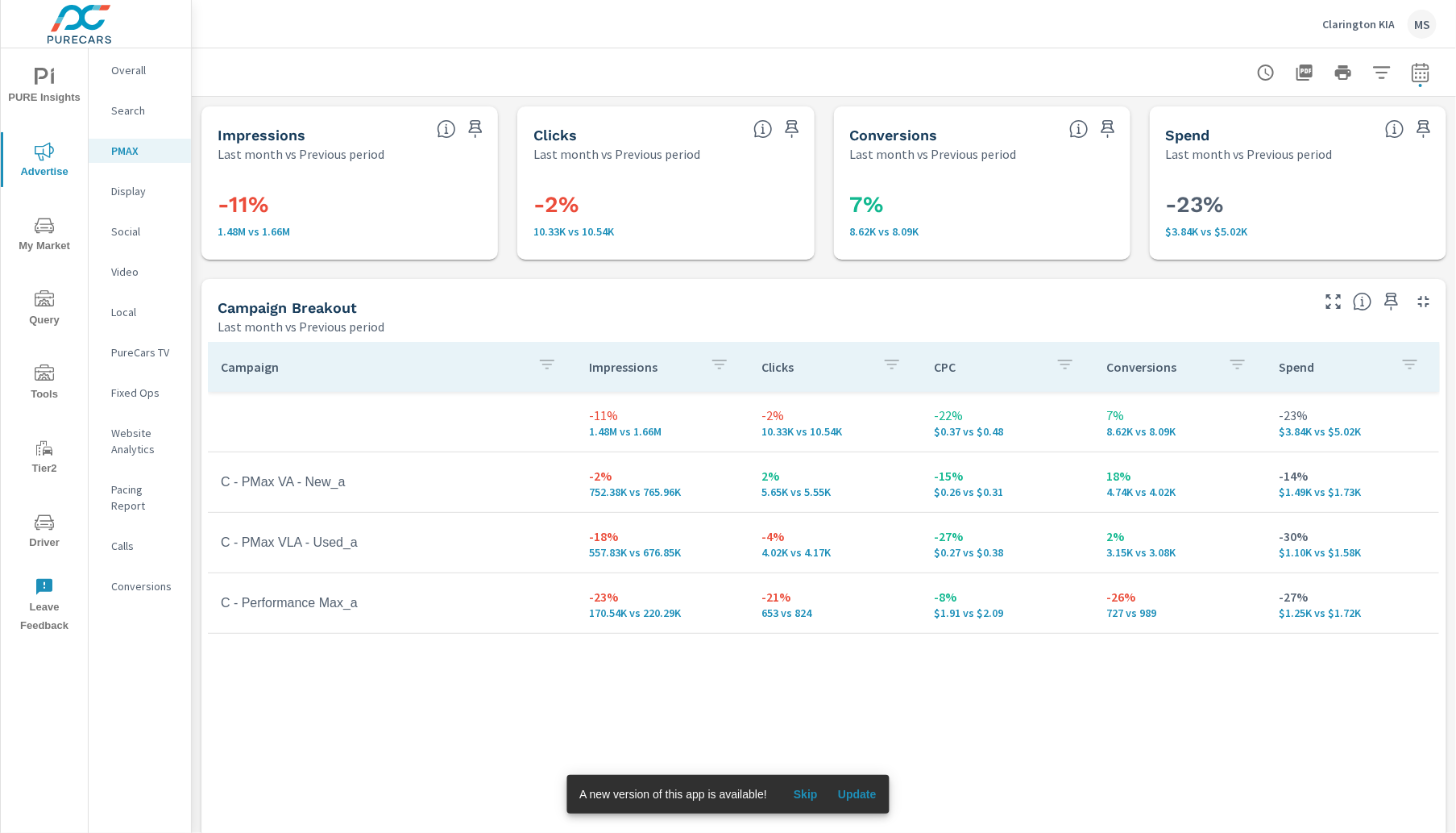
click at [146, 227] on p "Social" at bounding box center [145, 231] width 67 height 16
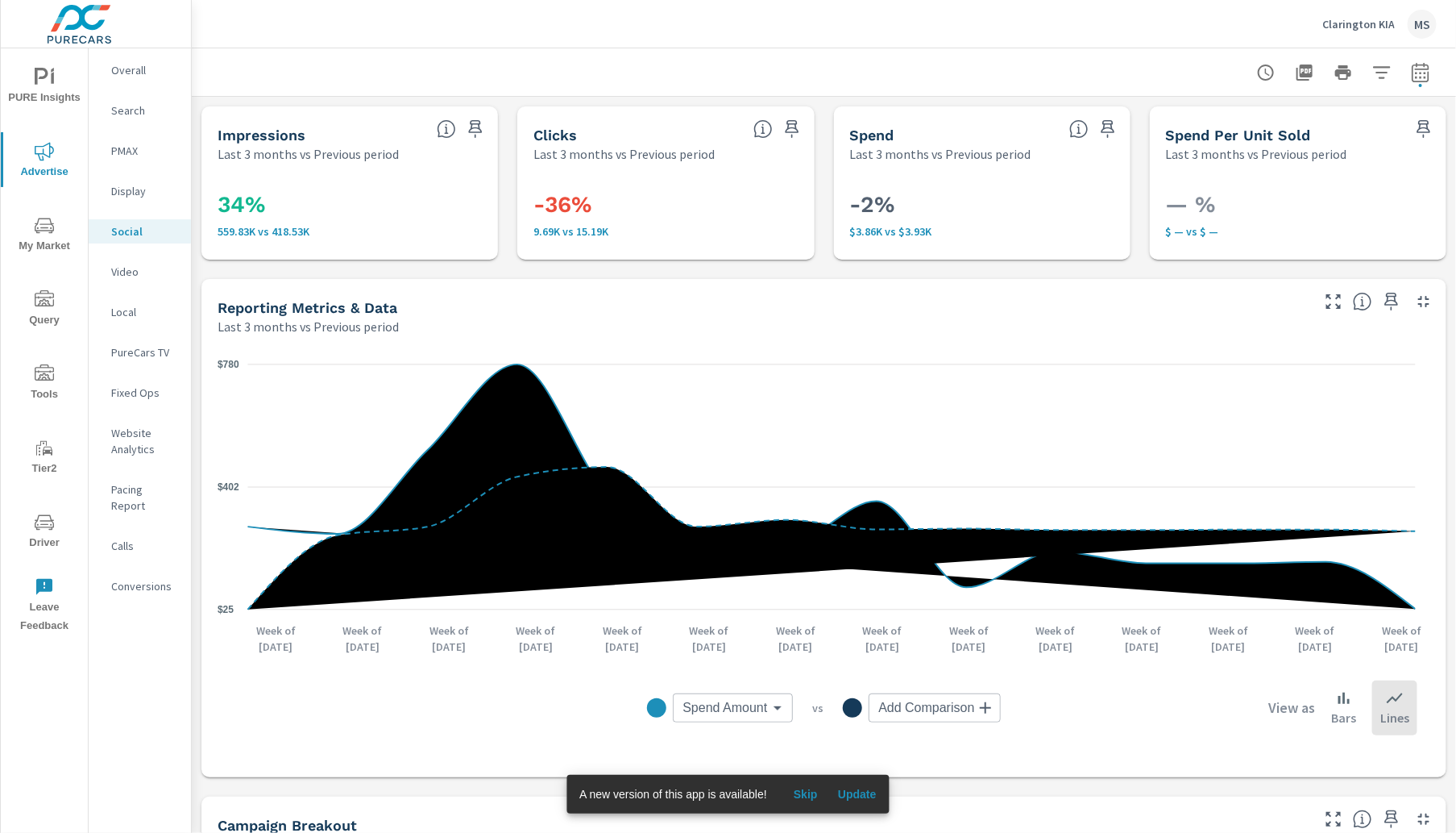
scroll to position [553, 0]
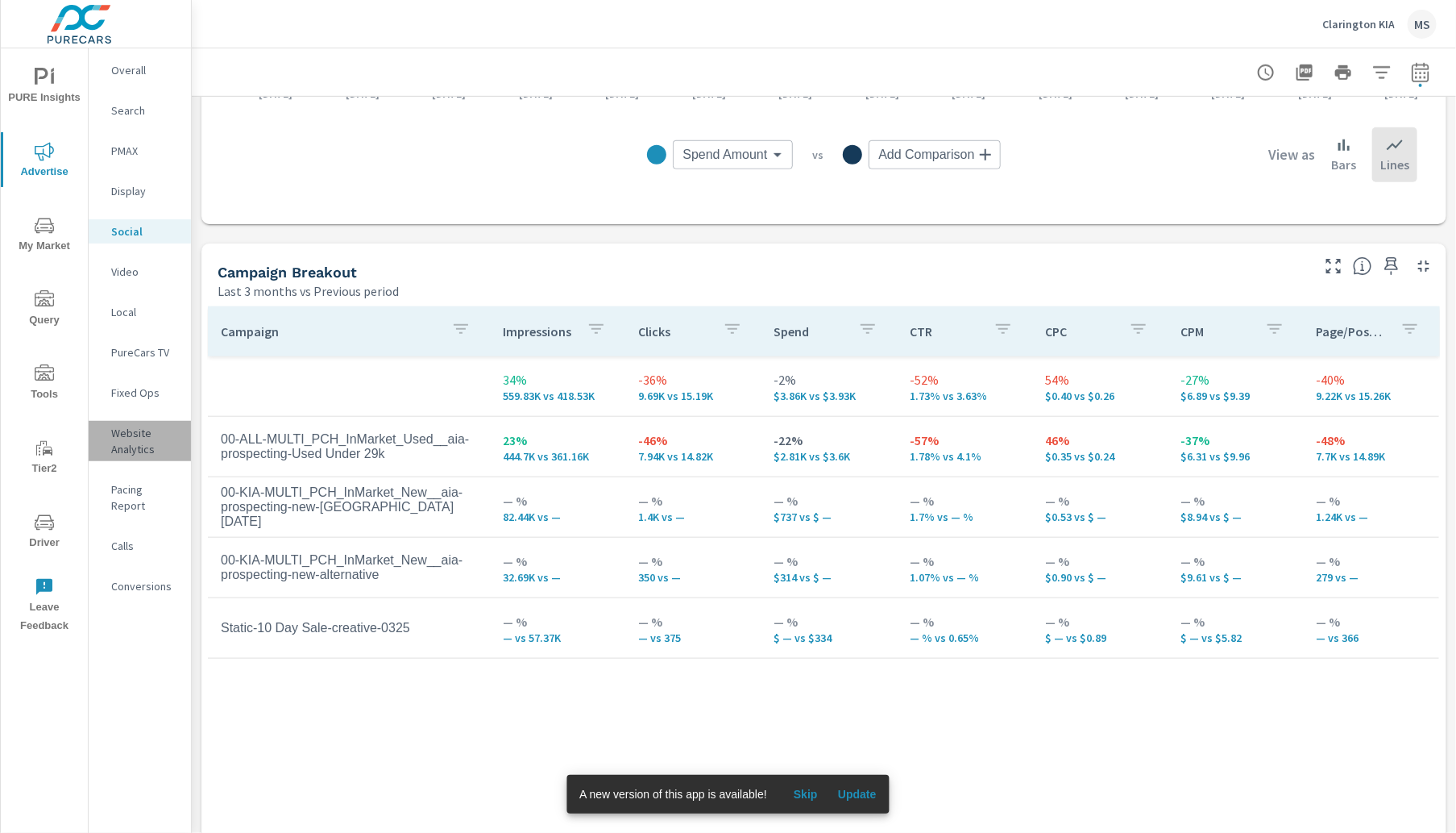
click at [119, 450] on p "Website Analytics" at bounding box center [145, 441] width 67 height 32
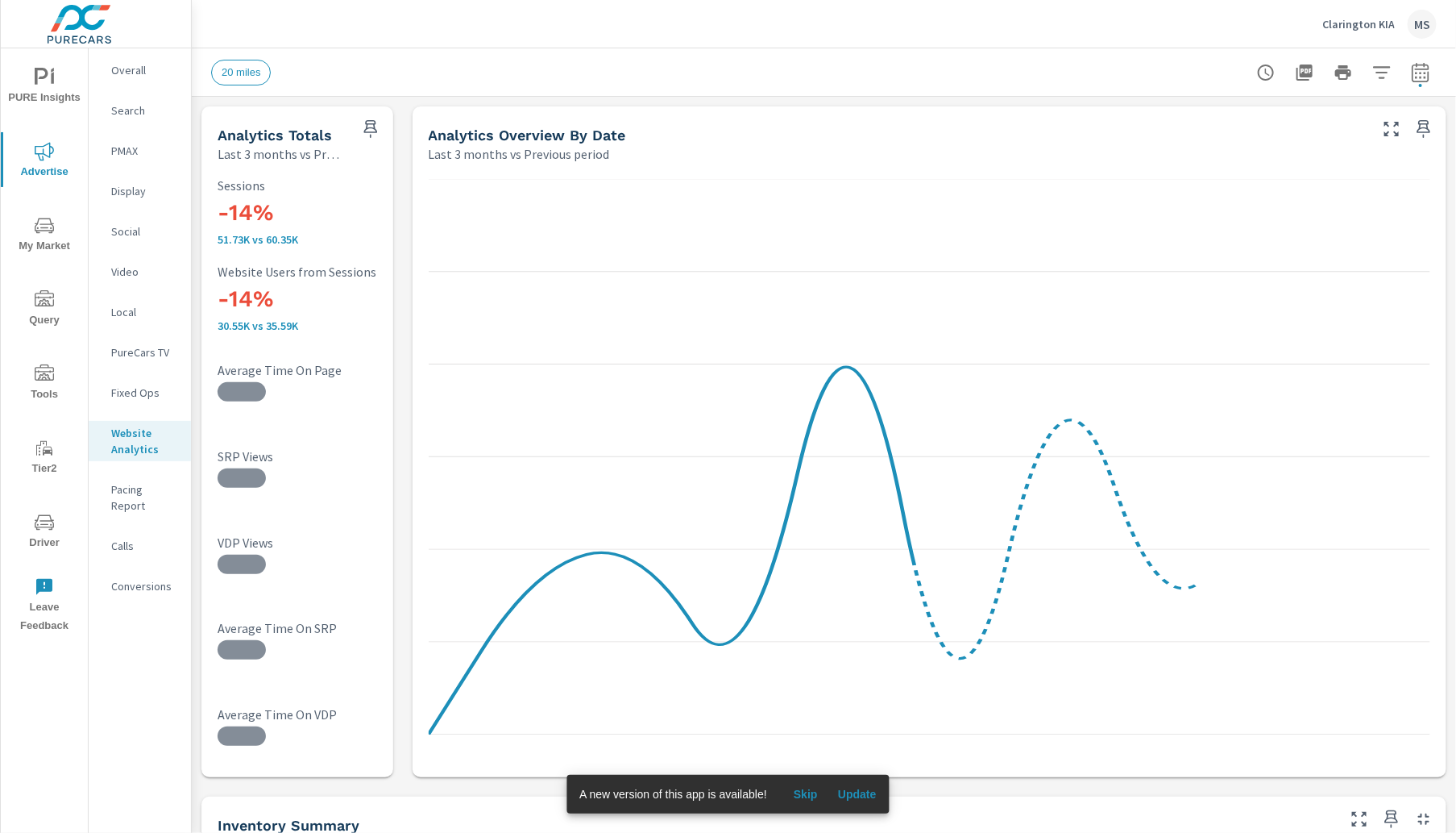
click at [53, 529] on icon "nav menu" at bounding box center [45, 523] width 19 height 19
